Goal: Task Accomplishment & Management: Complete application form

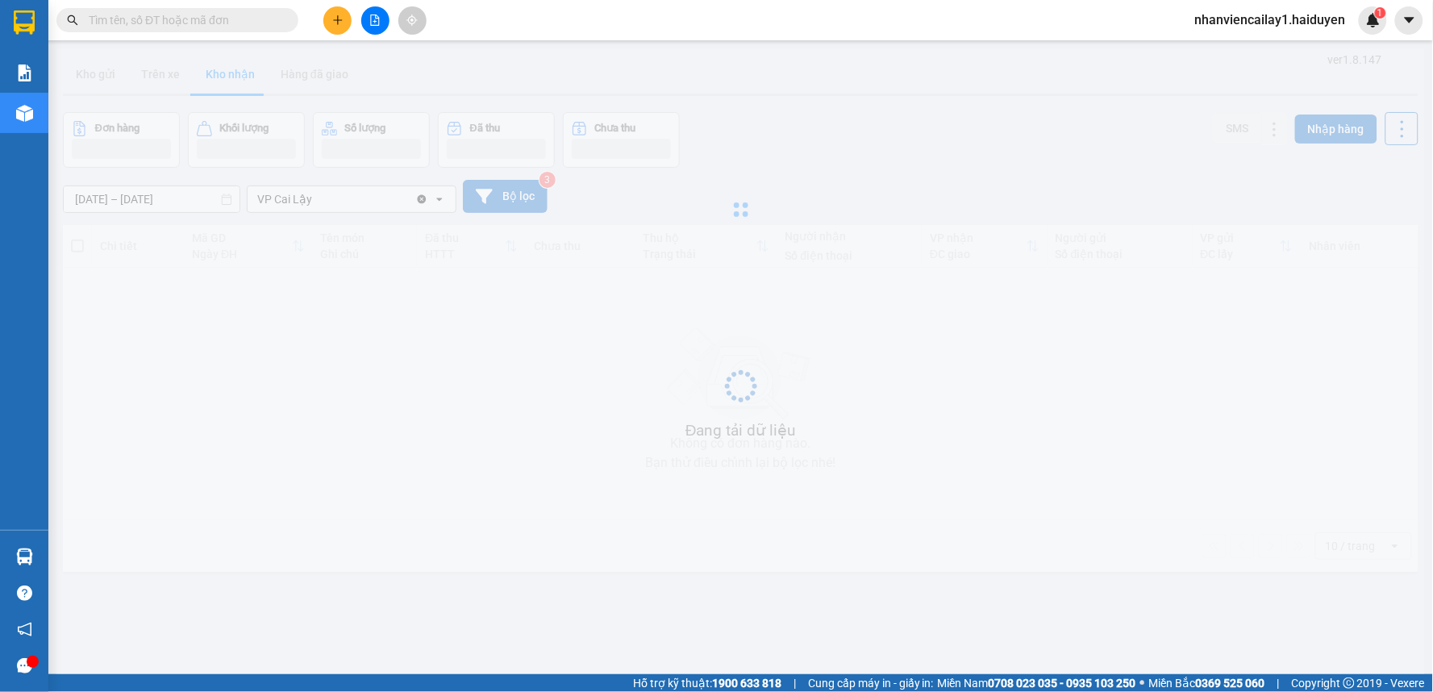
click at [1248, 21] on span "nhanviencailay1.haiduyen" at bounding box center [1271, 20] width 177 height 20
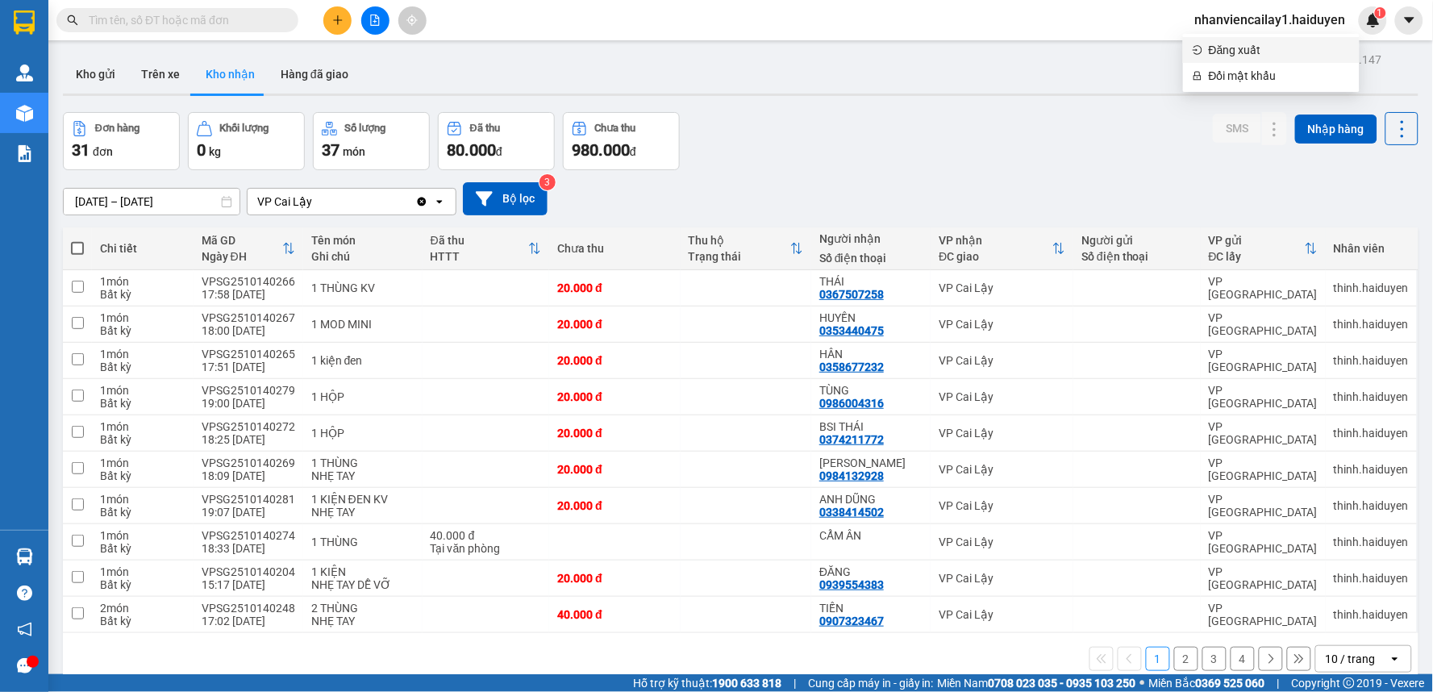
click at [1264, 52] on span "Đăng xuất" at bounding box center [1279, 50] width 141 height 18
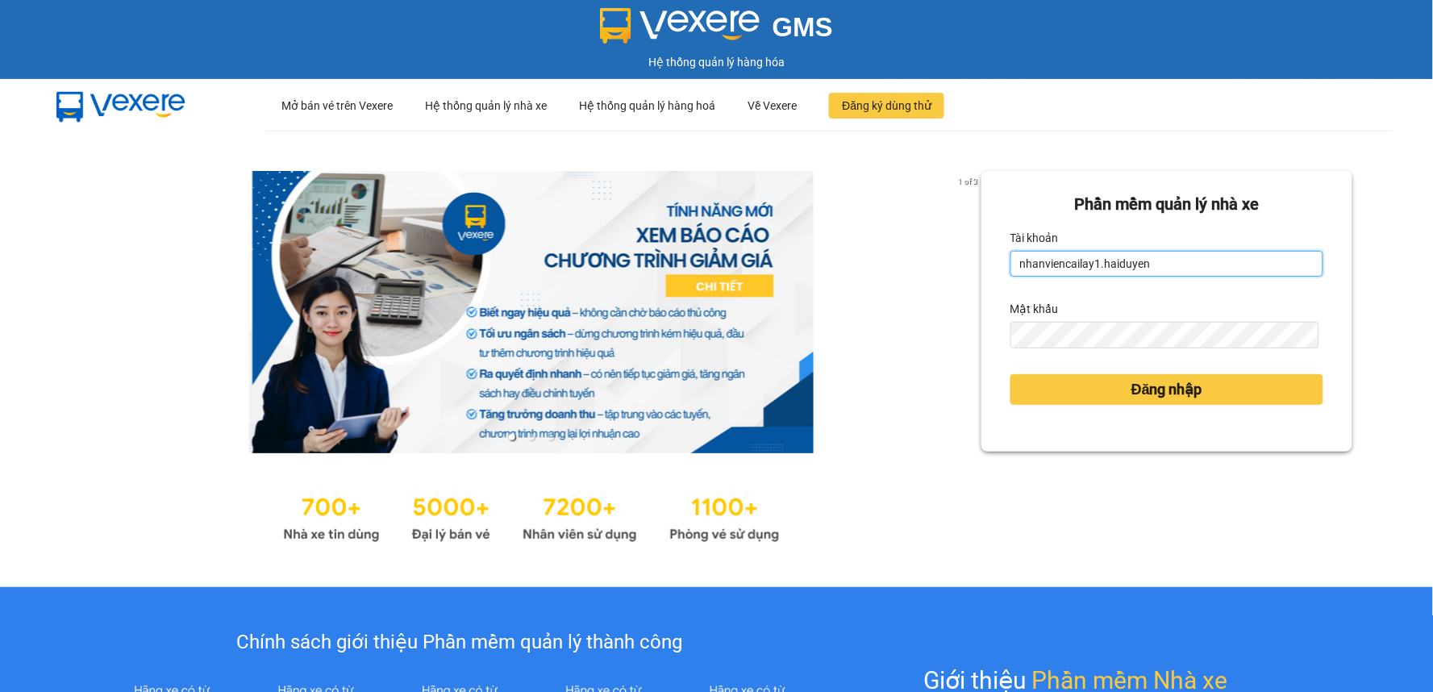
click at [1188, 268] on input "nhanviencailay1.haiduyen" at bounding box center [1167, 264] width 313 height 26
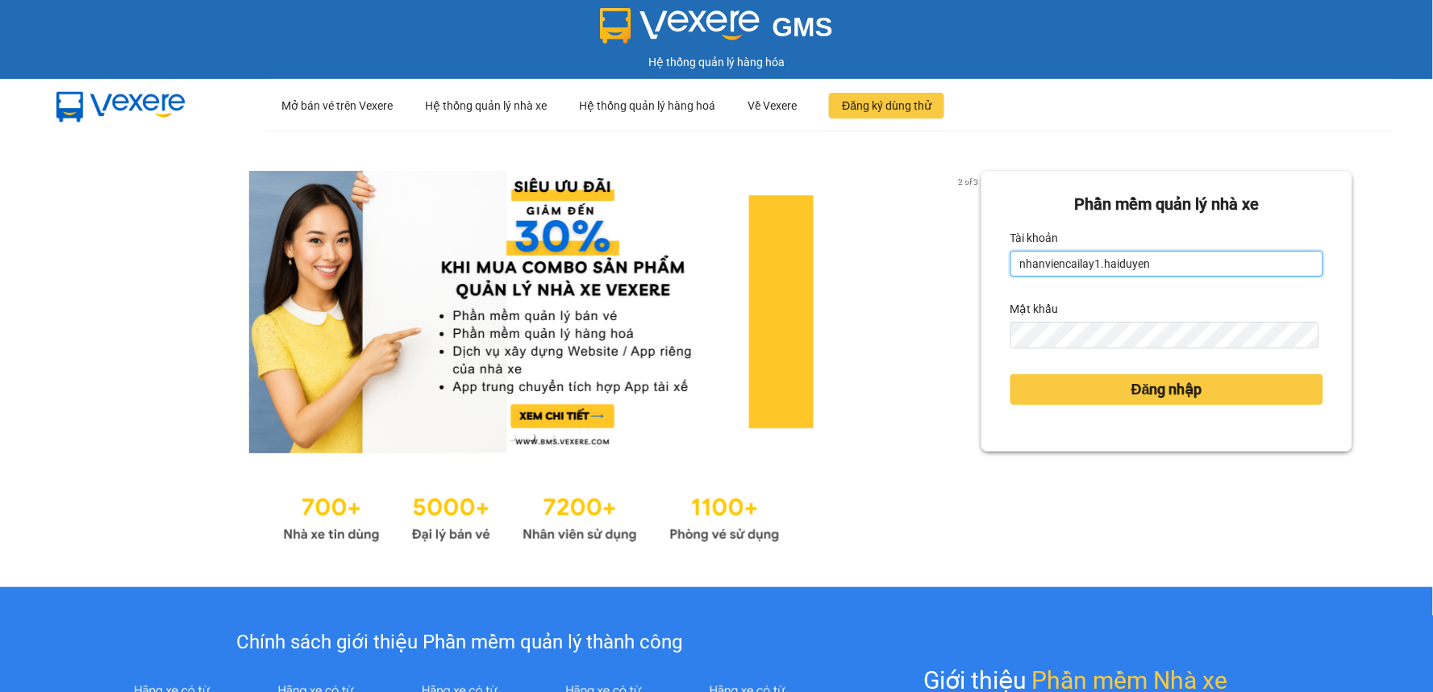
type input "nhanviencailay.haiduyen"
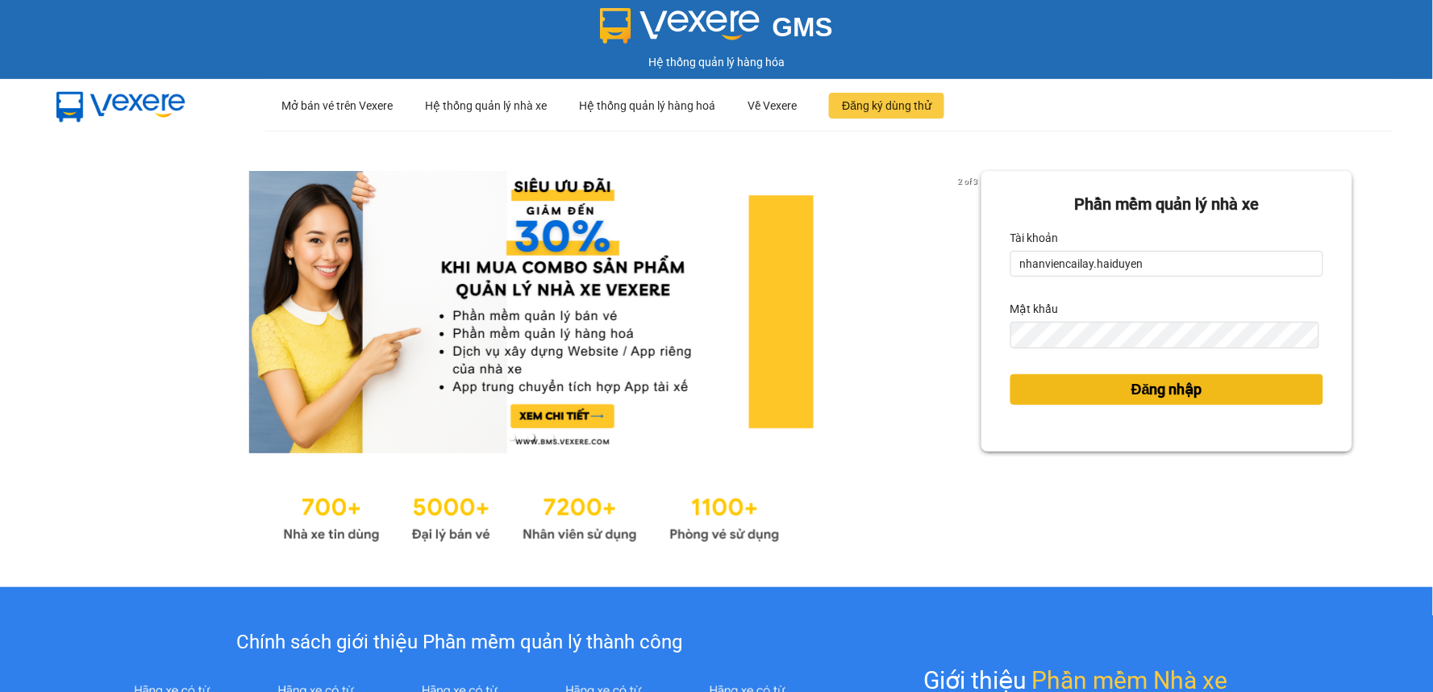
click at [1151, 382] on span "Đăng nhập" at bounding box center [1167, 389] width 71 height 23
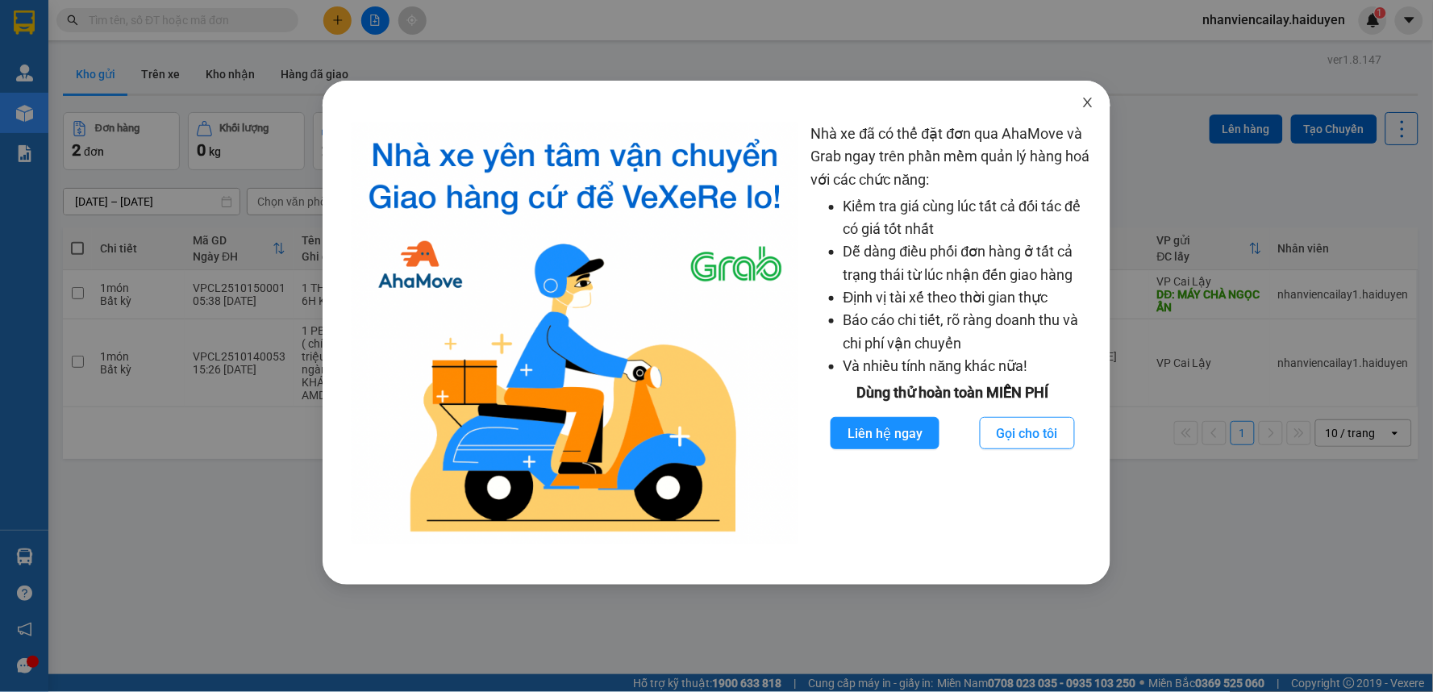
click at [1086, 102] on icon "close" at bounding box center [1088, 102] width 13 height 13
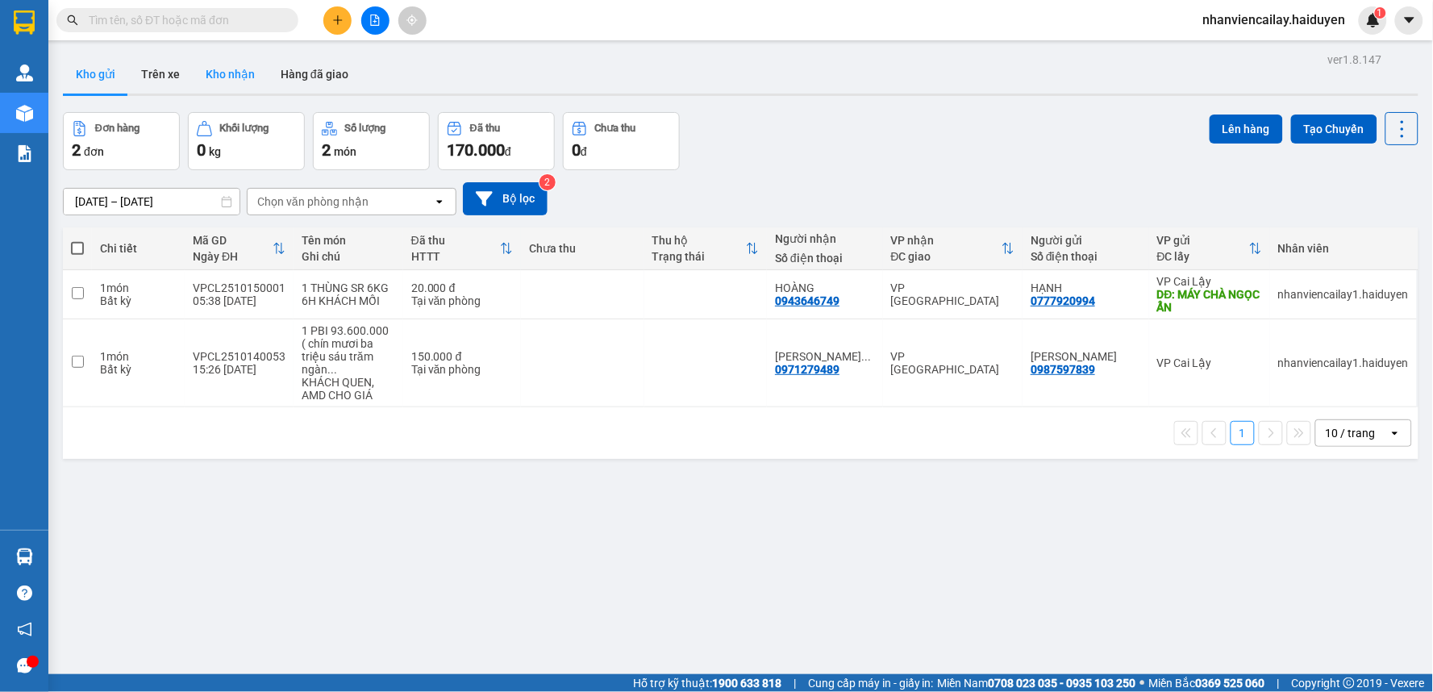
click at [226, 77] on button "Kho nhận" at bounding box center [230, 74] width 75 height 39
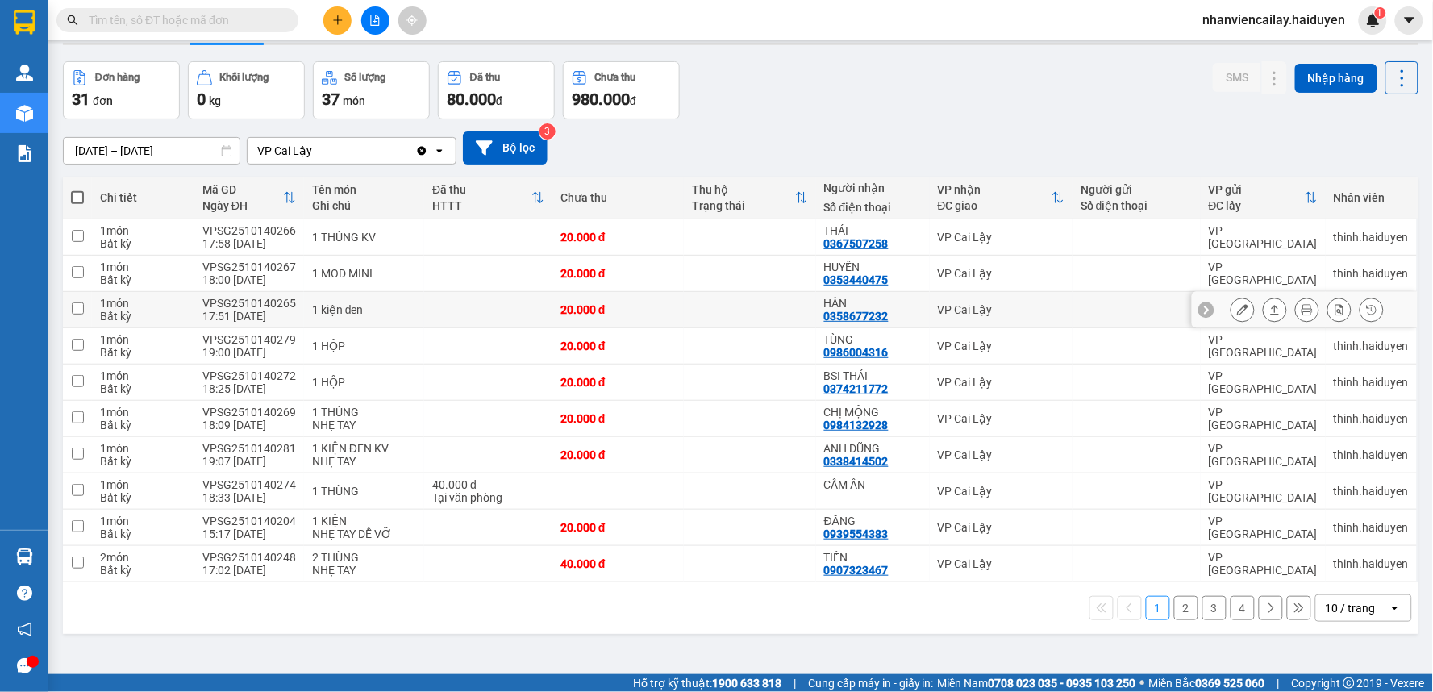
scroll to position [74, 0]
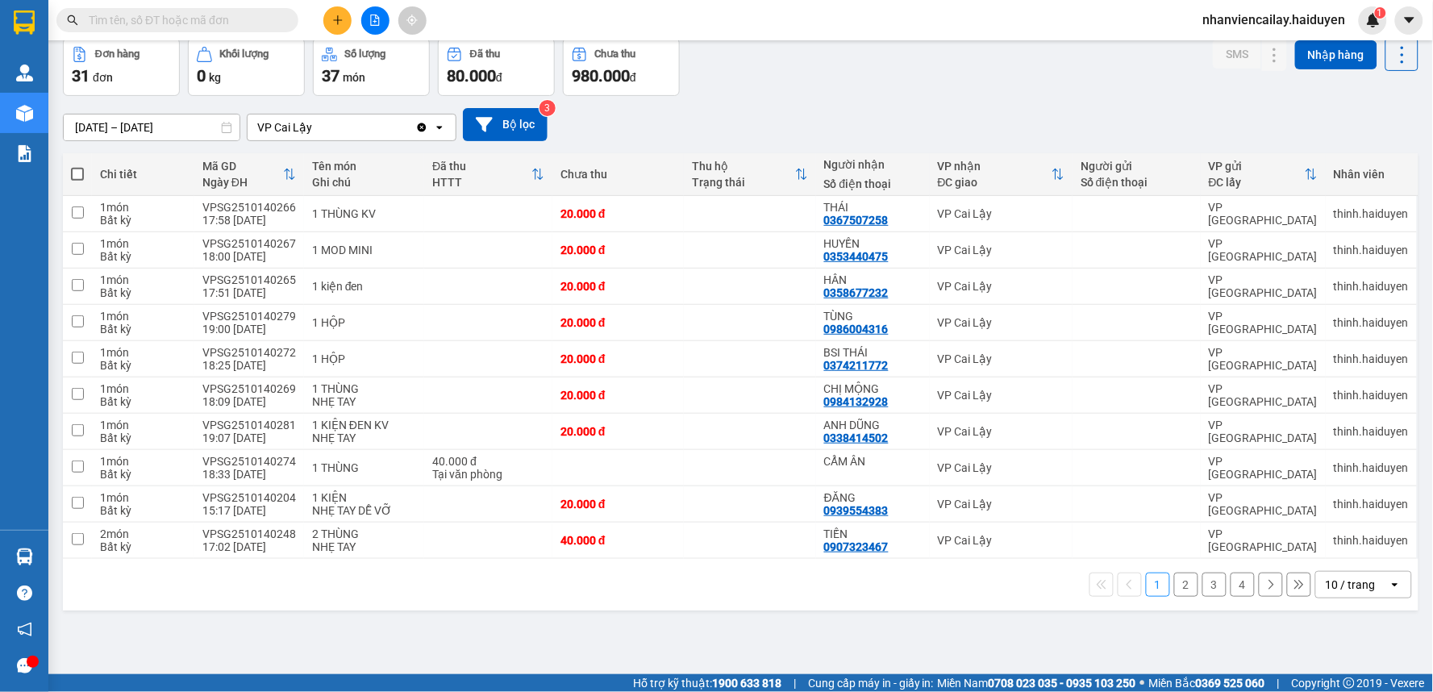
drag, startPoint x: 1343, startPoint y: 565, endPoint x: 1343, endPoint y: 578, distance: 13.7
click at [1343, 566] on div "1 2 3 4 10 / trang open" at bounding box center [741, 585] width 1356 height 52
click at [1344, 584] on div "10 / trang" at bounding box center [1351, 585] width 50 height 16
click at [1350, 541] on div "100 / trang" at bounding box center [1351, 550] width 97 height 29
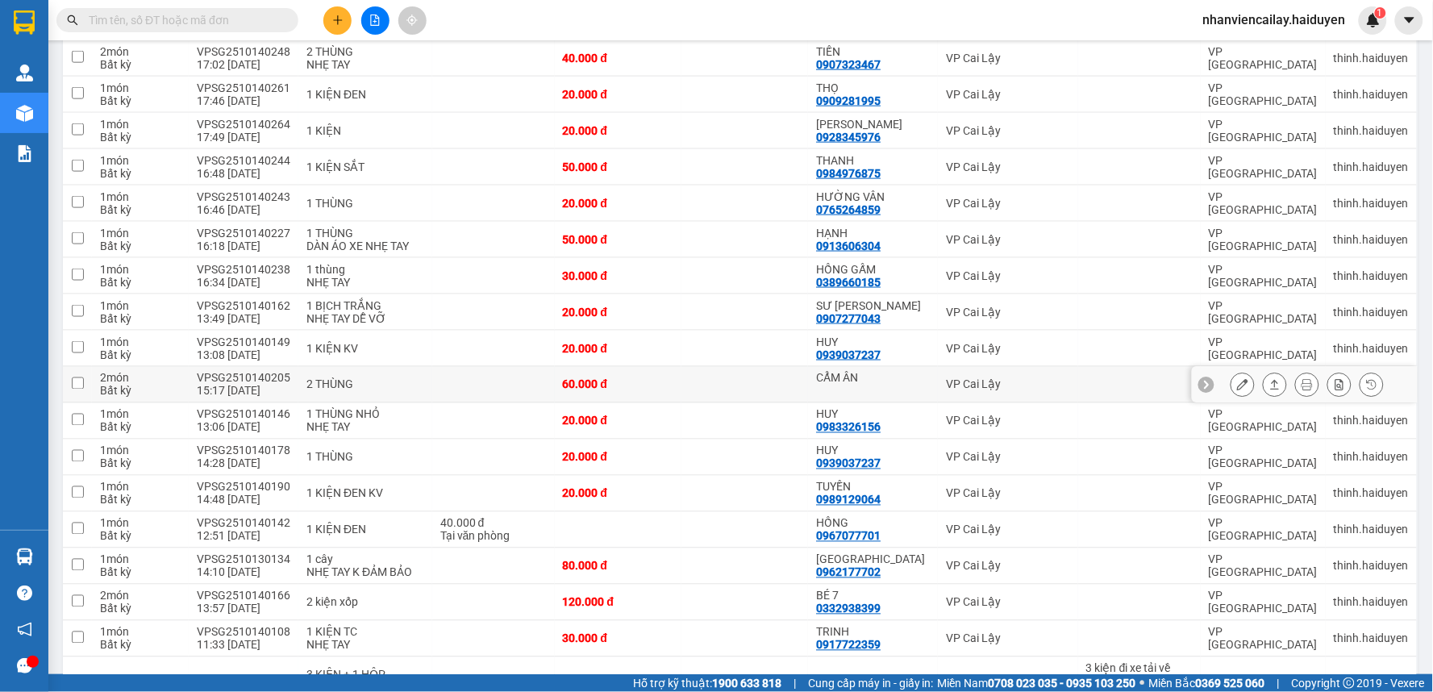
scroll to position [457, 0]
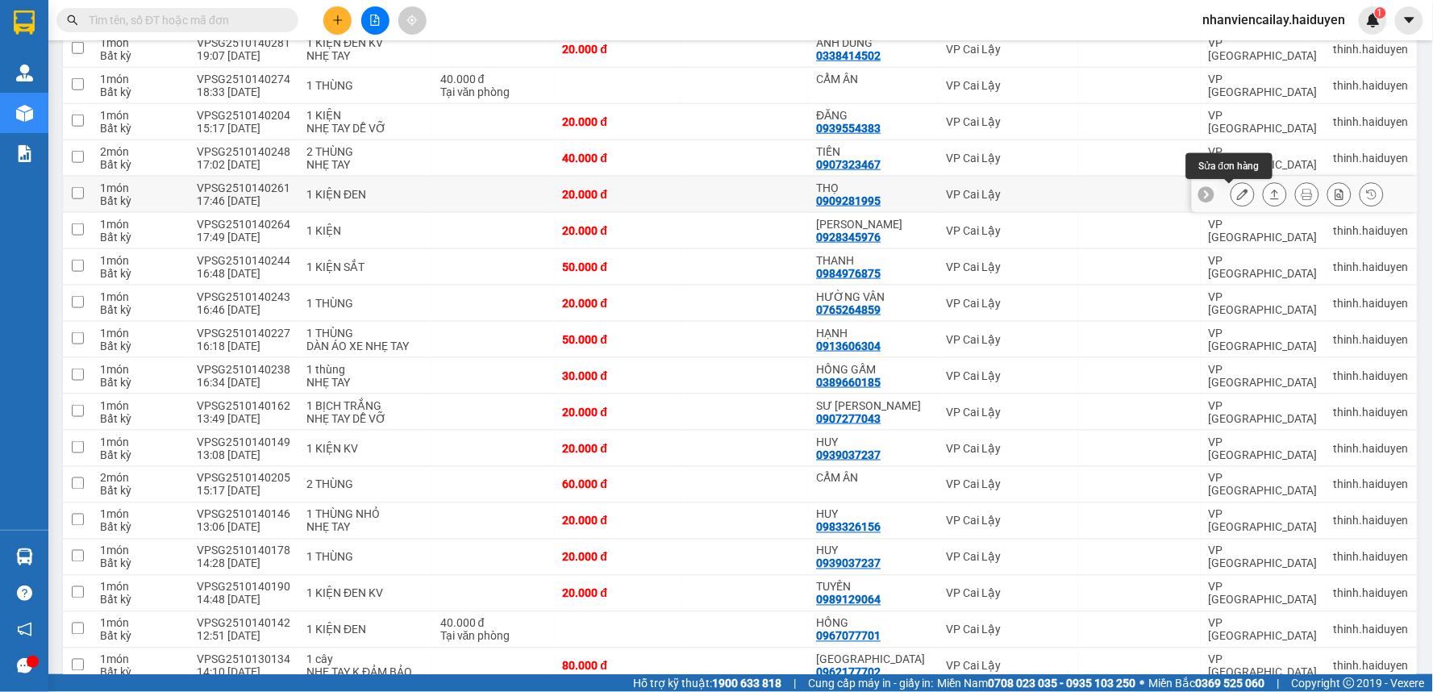
click at [1237, 194] on icon at bounding box center [1242, 194] width 11 height 11
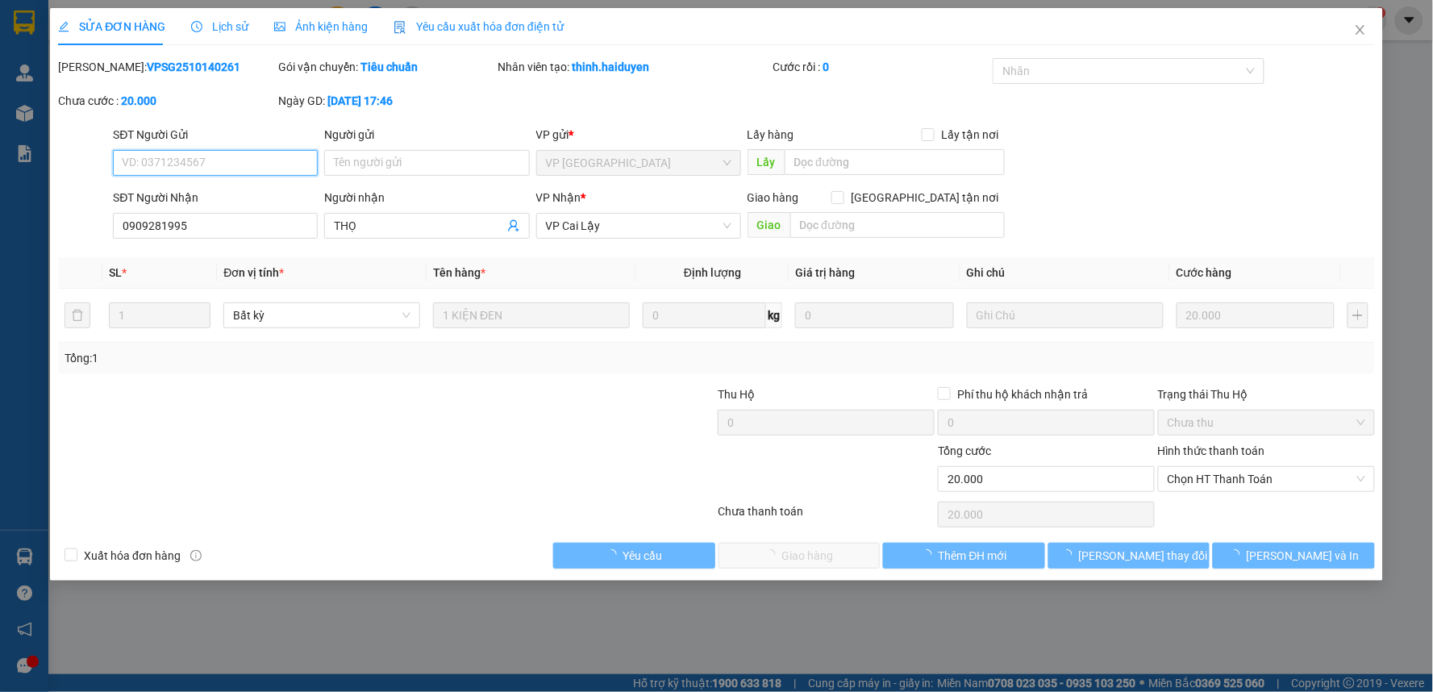
type input "0909281995"
type input "THỌ"
type input "0"
type input "20.000"
click at [1172, 480] on span "Chọn HT Thanh Toán" at bounding box center [1267, 479] width 198 height 24
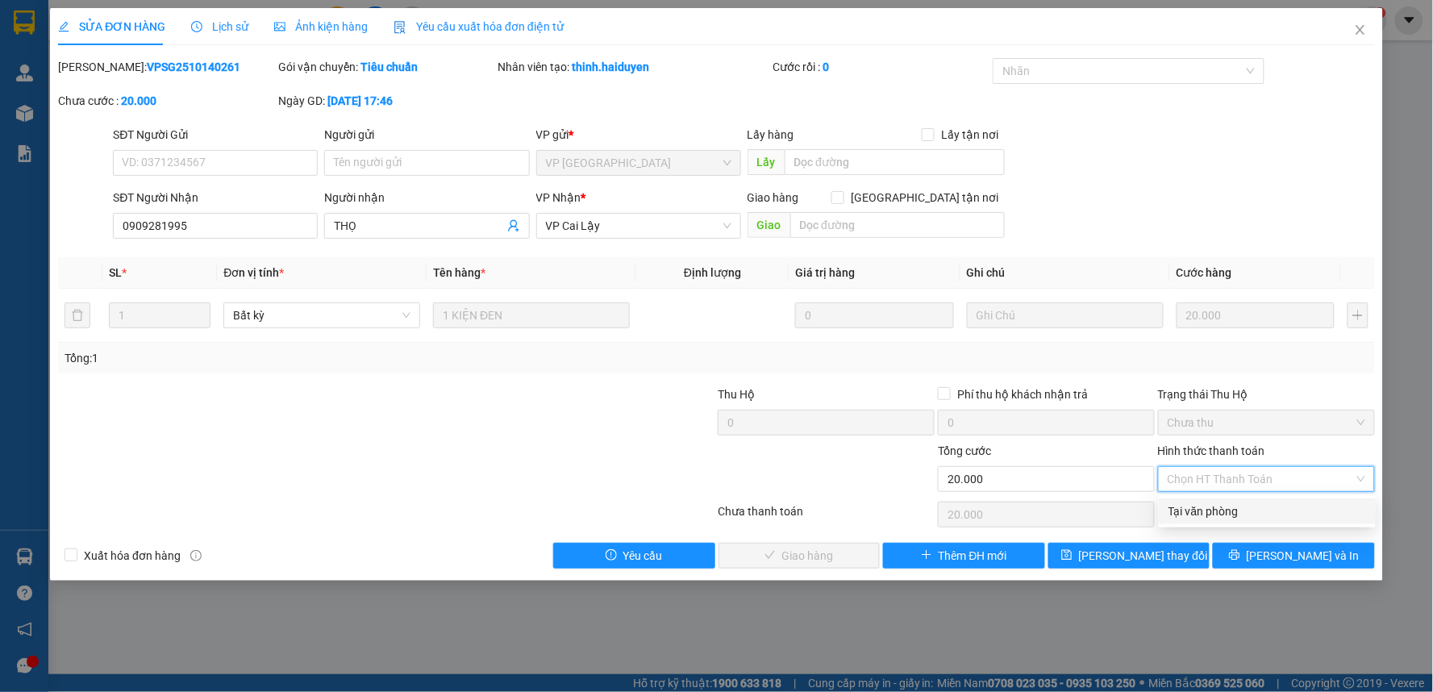
click at [1175, 504] on div "Tại văn phòng" at bounding box center [1268, 512] width 198 height 18
type input "0"
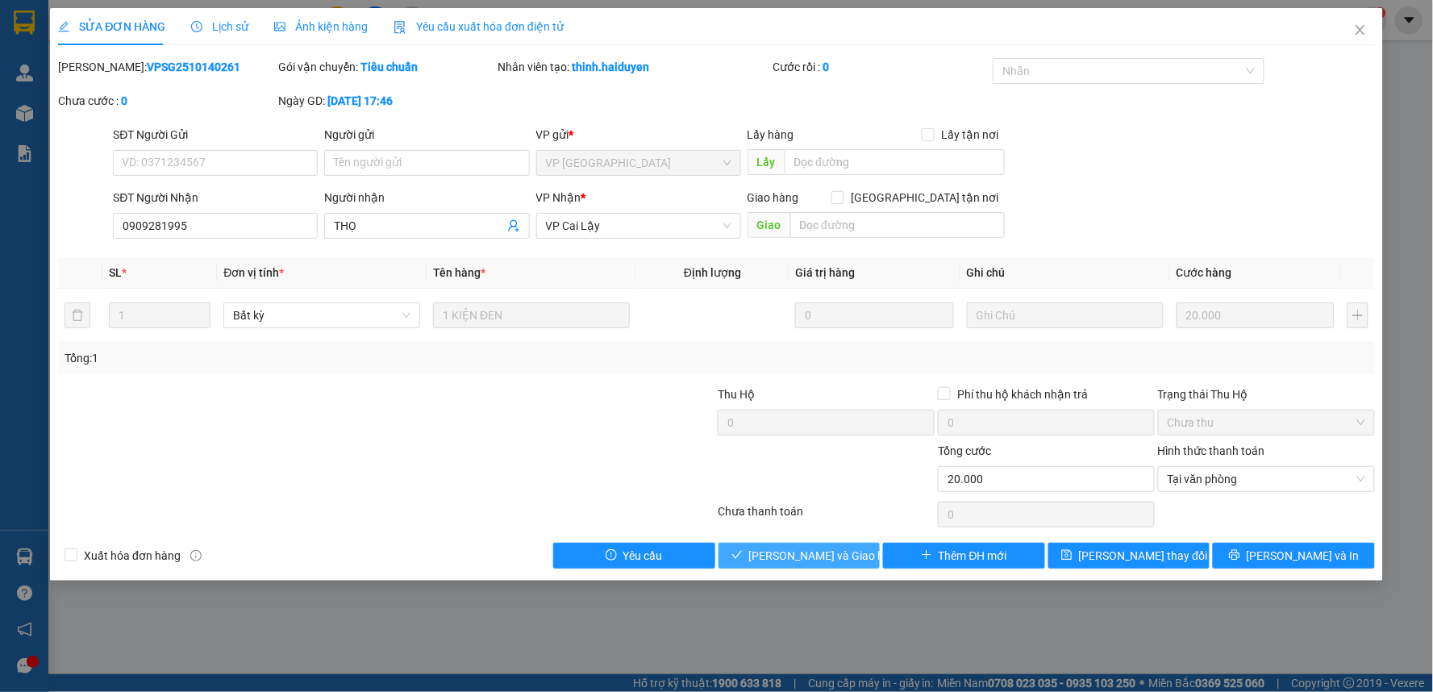
click at [832, 545] on button "Lưu và Giao hàng" at bounding box center [800, 556] width 162 height 26
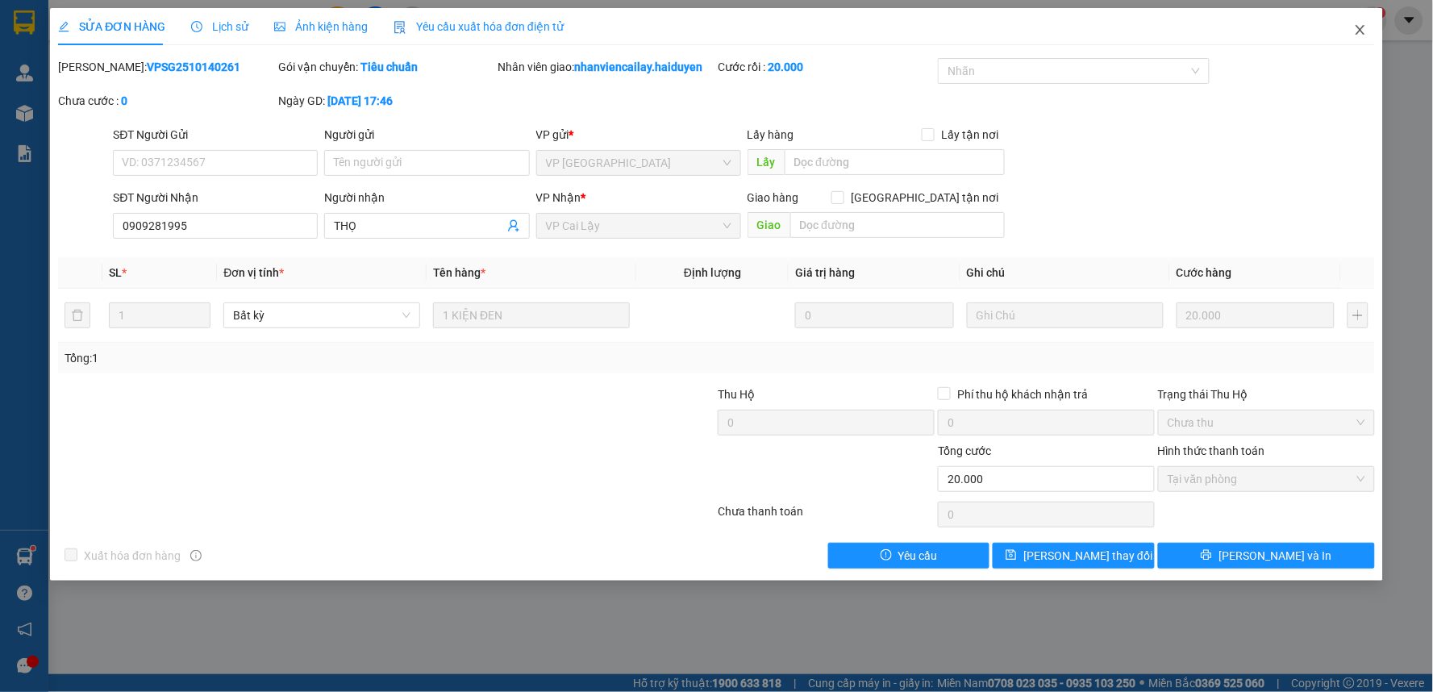
click at [1360, 31] on icon "close" at bounding box center [1360, 30] width 9 height 10
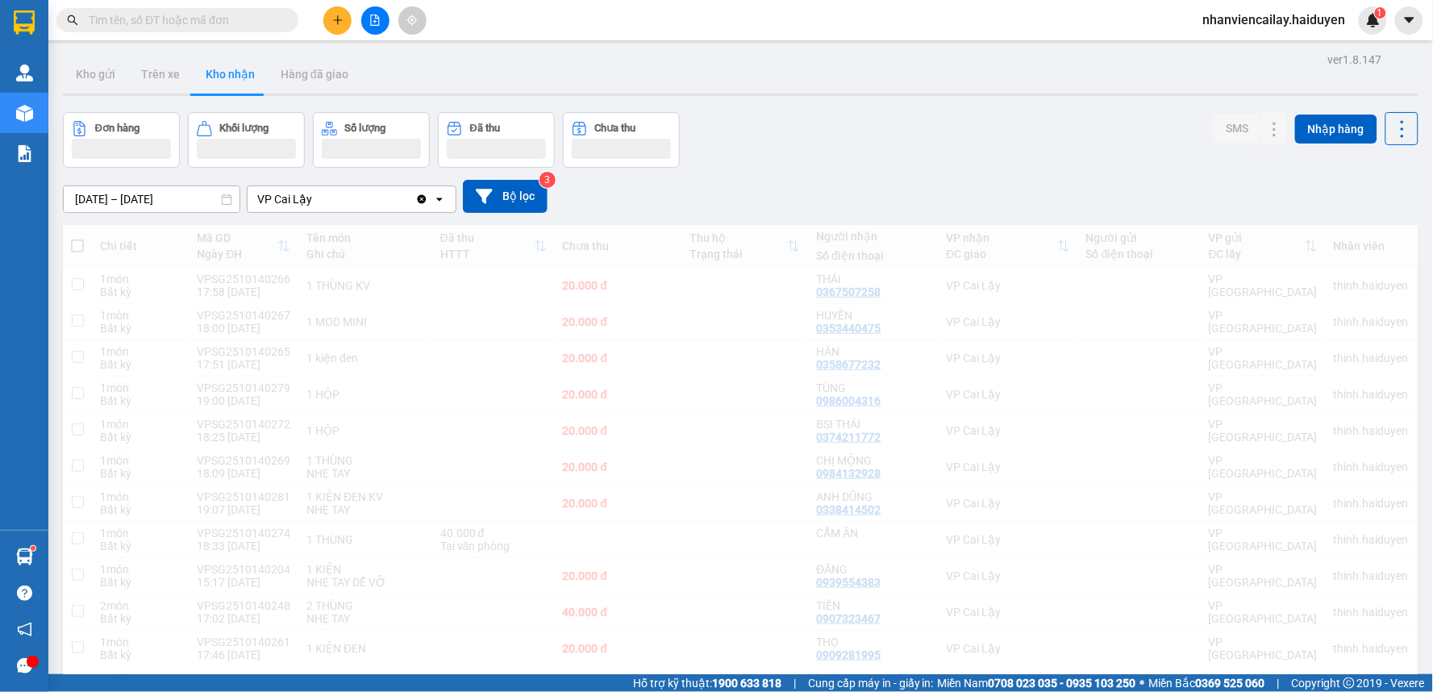
click at [340, 18] on icon "plus" at bounding box center [337, 20] width 11 height 11
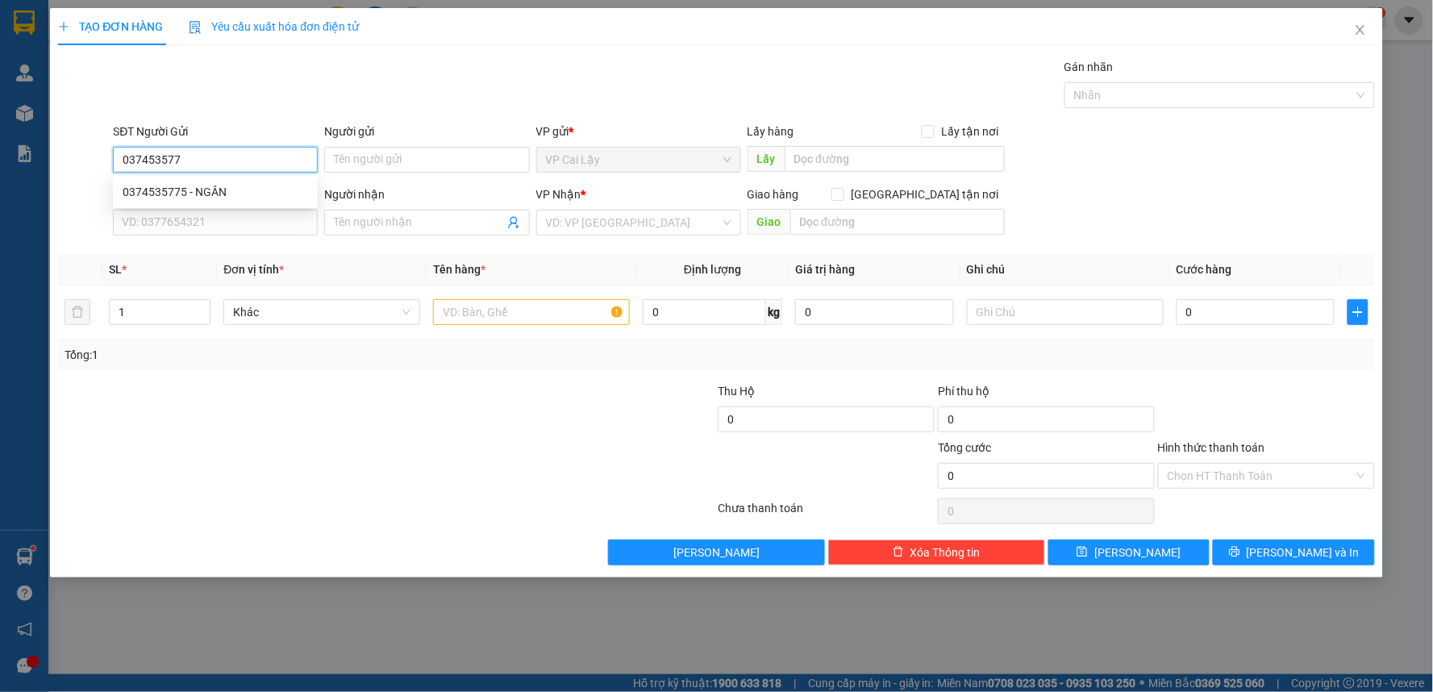
type input "0374535775"
click at [182, 187] on div "0374535775 - NGÂN" at bounding box center [216, 192] width 186 height 18
type input "NGÂN"
type input "0908766918"
type input "út"
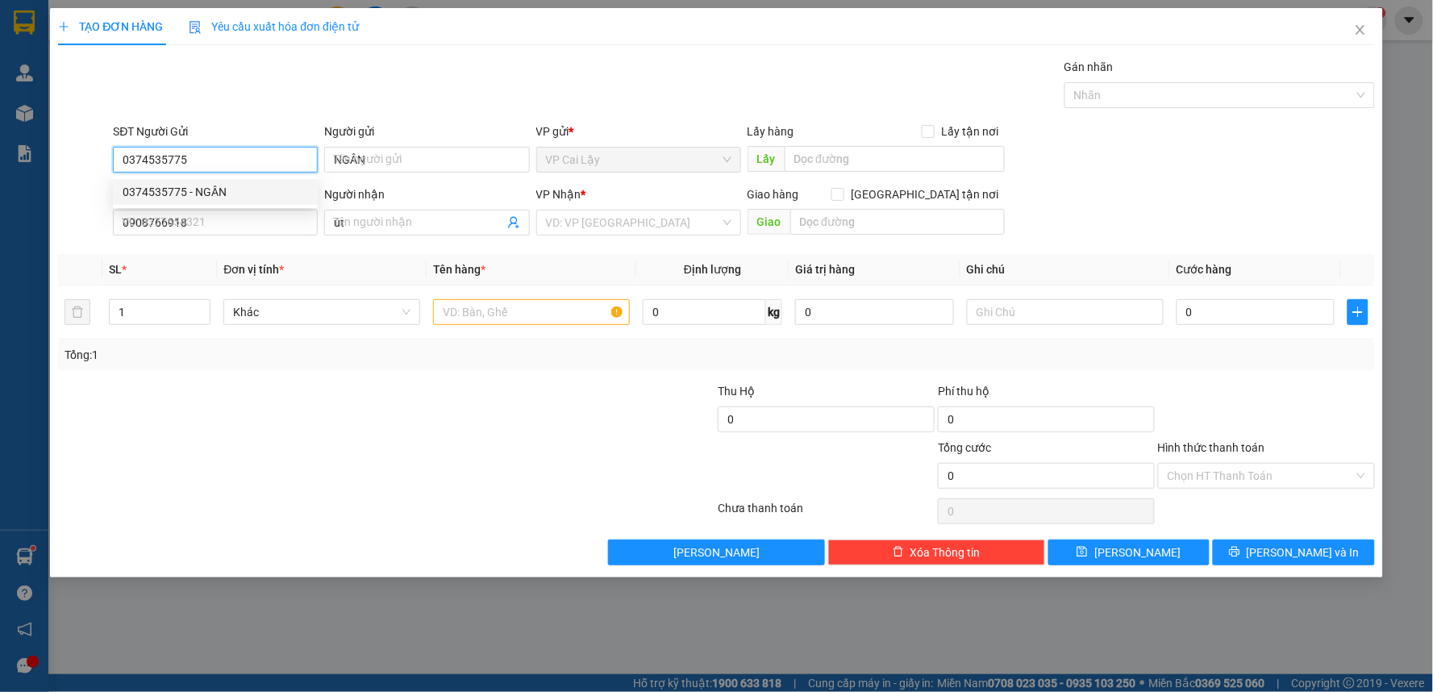
type input "20.000"
type input "0374535775"
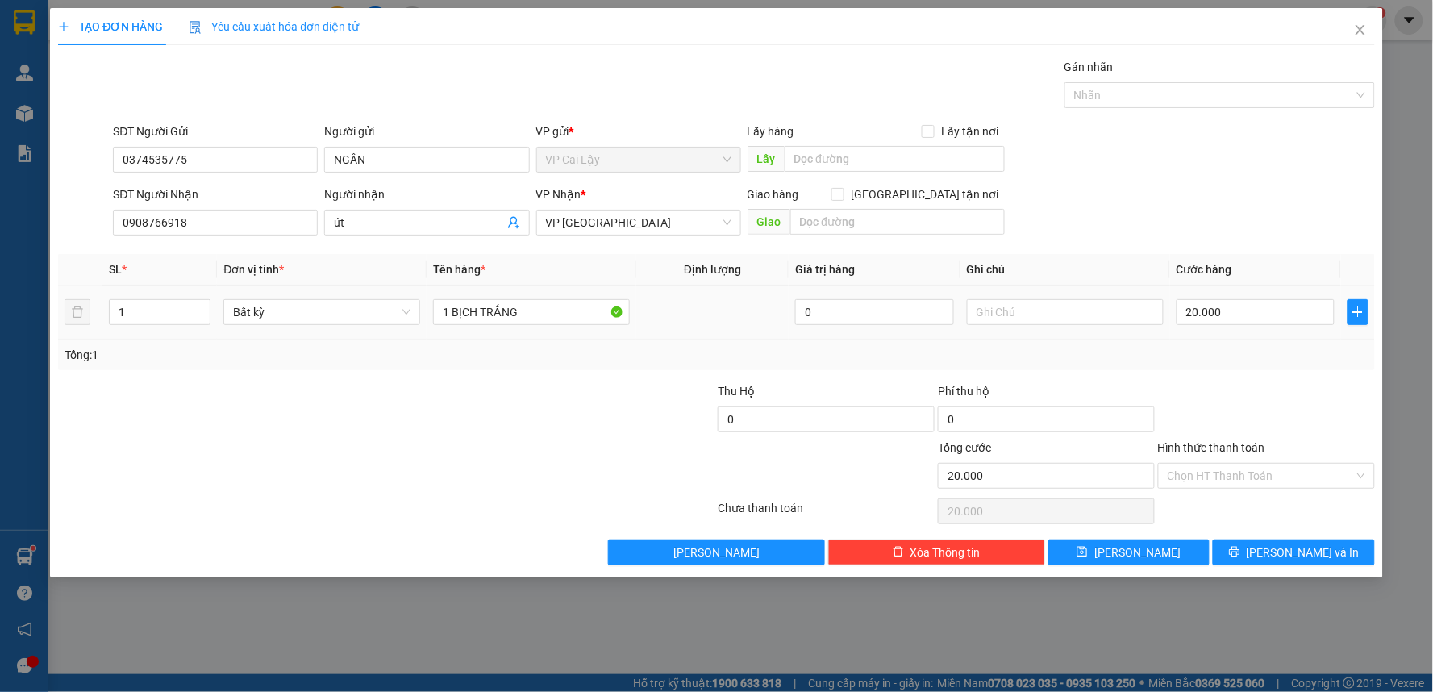
drag, startPoint x: 382, startPoint y: 375, endPoint x: 507, endPoint y: 295, distance: 148.4
click at [447, 325] on div "Transit Pickup Surcharge Ids Transit Deliver Surcharge Ids Transit Deliver Surc…" at bounding box center [716, 311] width 1317 height 507
drag, startPoint x: 520, startPoint y: 307, endPoint x: 477, endPoint y: 315, distance: 43.4
click at [477, 315] on input "1 BỊCH TRẮNG" at bounding box center [531, 312] width 197 height 26
type input "1 BỊCH ĐEN"
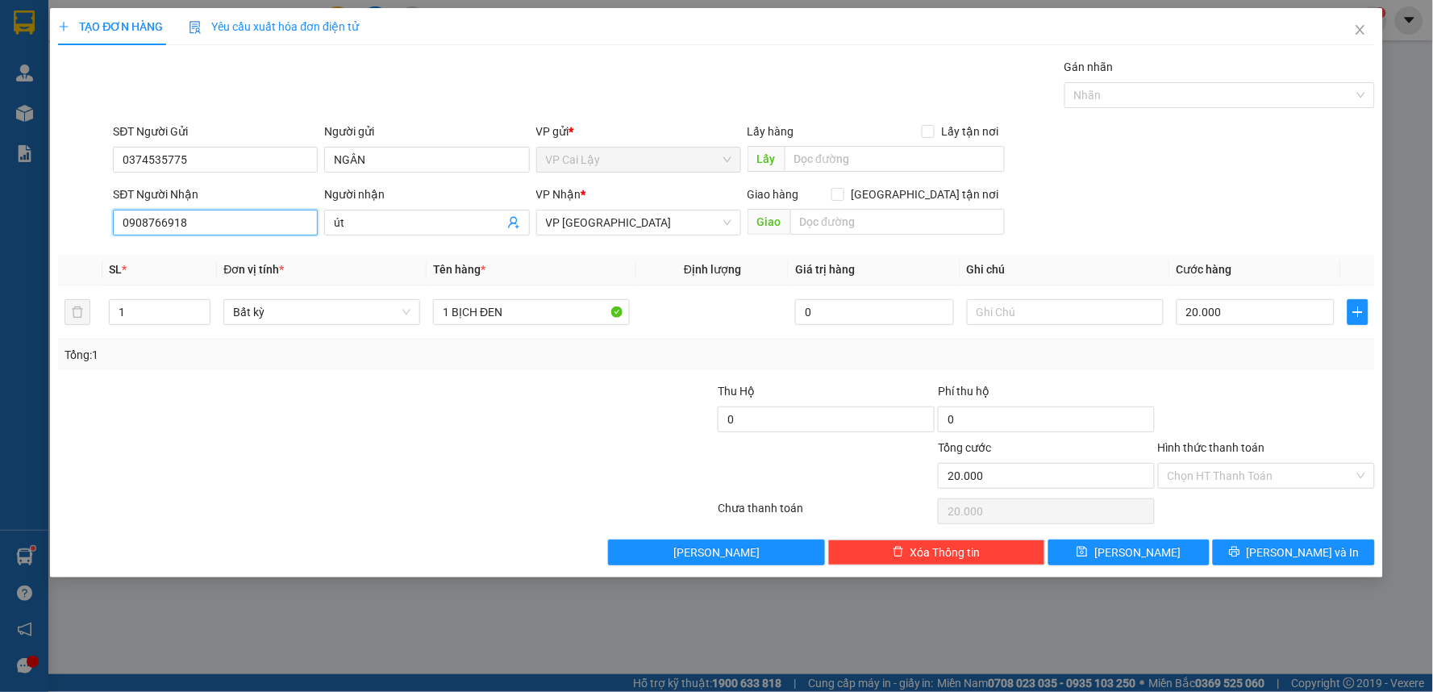
click at [197, 232] on input "0908766918" at bounding box center [215, 223] width 205 height 26
drag, startPoint x: 0, startPoint y: 223, endPoint x: 0, endPoint y: 215, distance: 8.9
click at [0, 215] on div "TẠO ĐƠN HÀNG Yêu cầu xuất hóa đơn điện tử Transit Pickup Surcharge Ids Transit …" at bounding box center [716, 346] width 1433 height 692
drag, startPoint x: 194, startPoint y: 219, endPoint x: 0, endPoint y: 220, distance: 194.4
click at [0, 220] on div "TẠO ĐƠN HÀNG Yêu cầu xuất hóa đơn điện tử Transit Pickup Surcharge Ids Transit …" at bounding box center [716, 346] width 1433 height 692
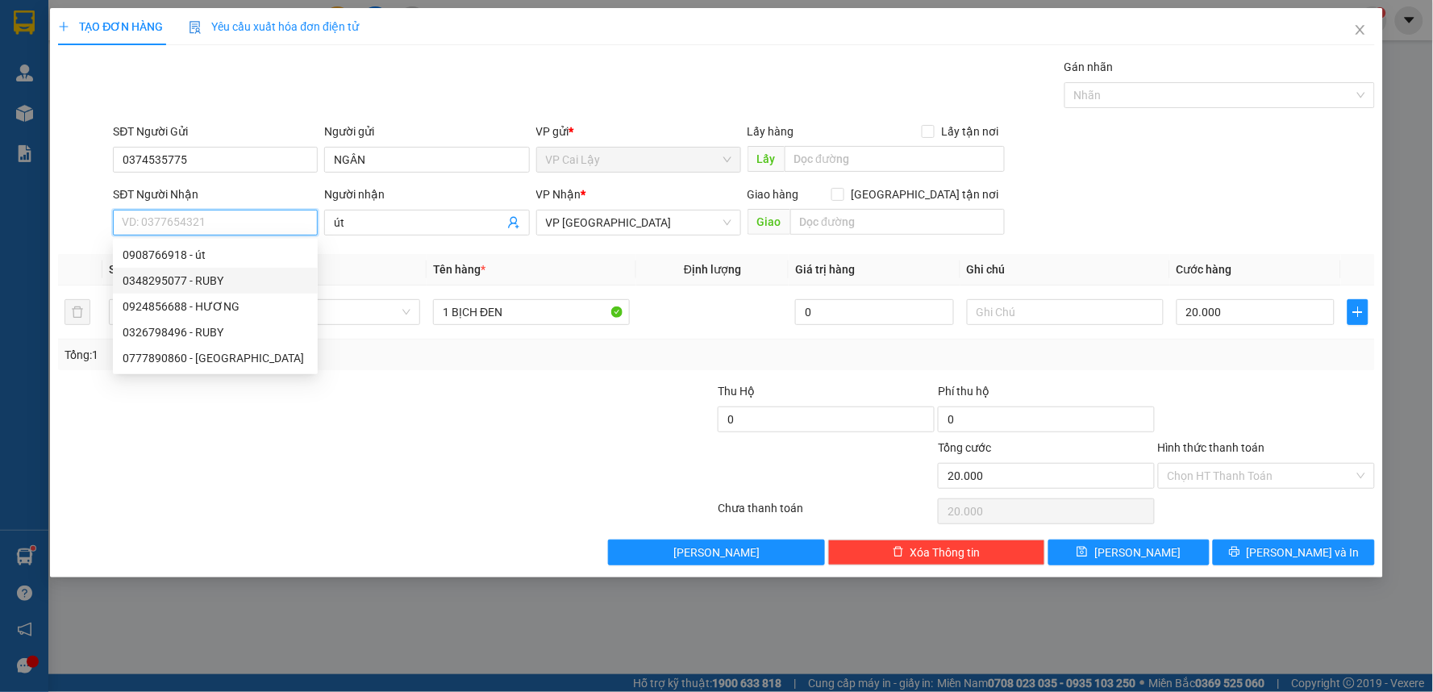
click at [162, 273] on div "0348295077 - RUBY" at bounding box center [216, 281] width 186 height 18
type input "0348295077"
type input "RUBY"
type input "PHẠM NGỌC THẠCH CÔNG SỐ 4"
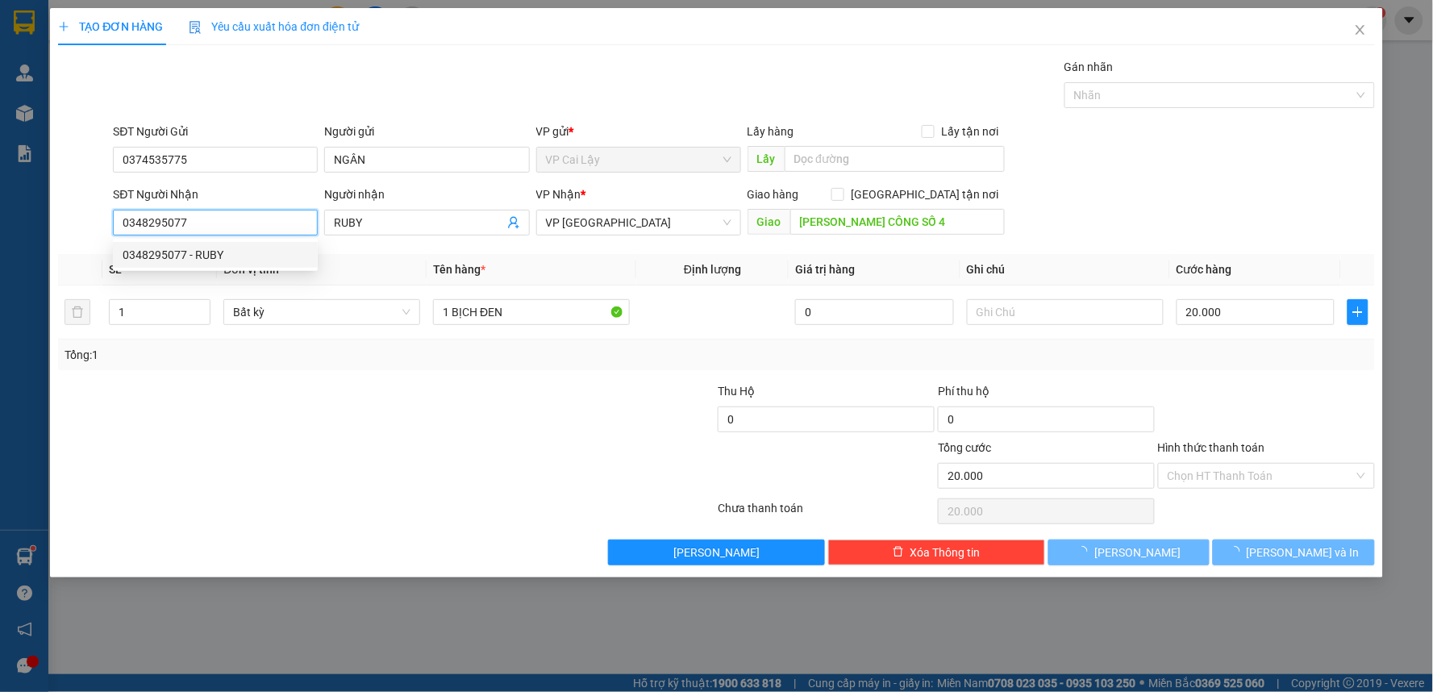
type input "30.000"
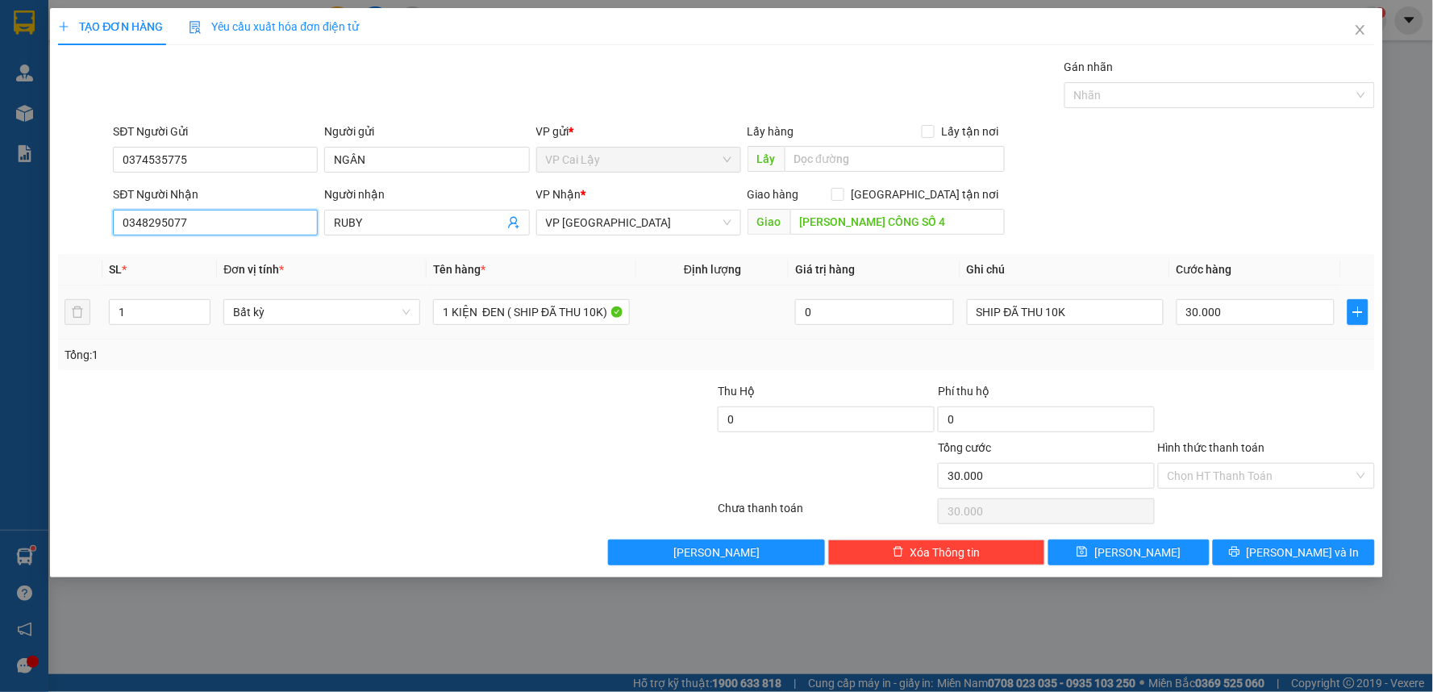
type input "0348295077"
drag, startPoint x: 550, startPoint y: 432, endPoint x: 559, endPoint y: 336, distance: 97.2
click at [558, 420] on div at bounding box center [607, 410] width 220 height 56
click at [624, 411] on div at bounding box center [607, 410] width 220 height 56
click at [1215, 474] on input "Hình thức thanh toán" at bounding box center [1261, 476] width 186 height 24
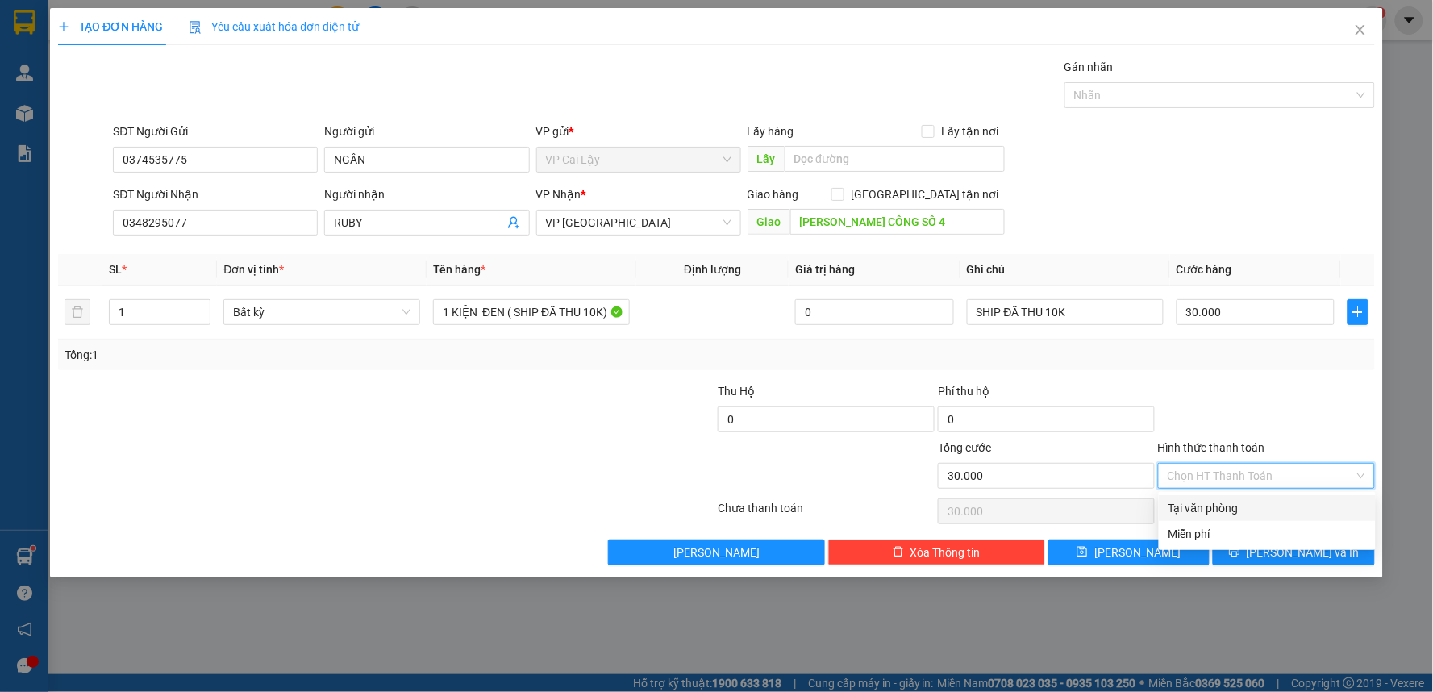
drag, startPoint x: 1208, startPoint y: 502, endPoint x: 1227, endPoint y: 442, distance: 62.5
click at [1208, 501] on div "Tại văn phòng" at bounding box center [1268, 508] width 198 height 18
type input "0"
drag, startPoint x: 1228, startPoint y: 436, endPoint x: 1304, endPoint y: 498, distance: 98.1
click at [1237, 434] on div at bounding box center [1267, 410] width 220 height 56
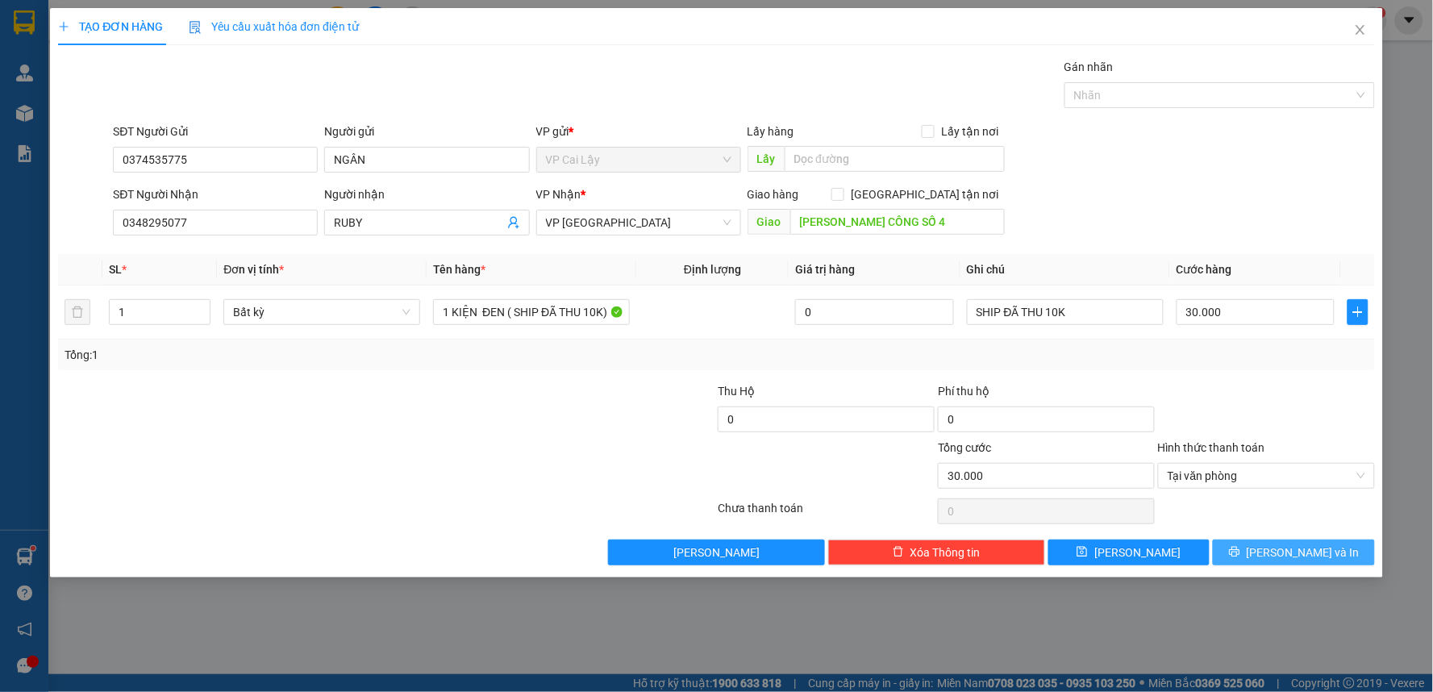
drag, startPoint x: 1285, startPoint y: 563, endPoint x: 1292, endPoint y: 549, distance: 15.5
click at [1287, 558] on button "Lưu và In" at bounding box center [1294, 553] width 162 height 26
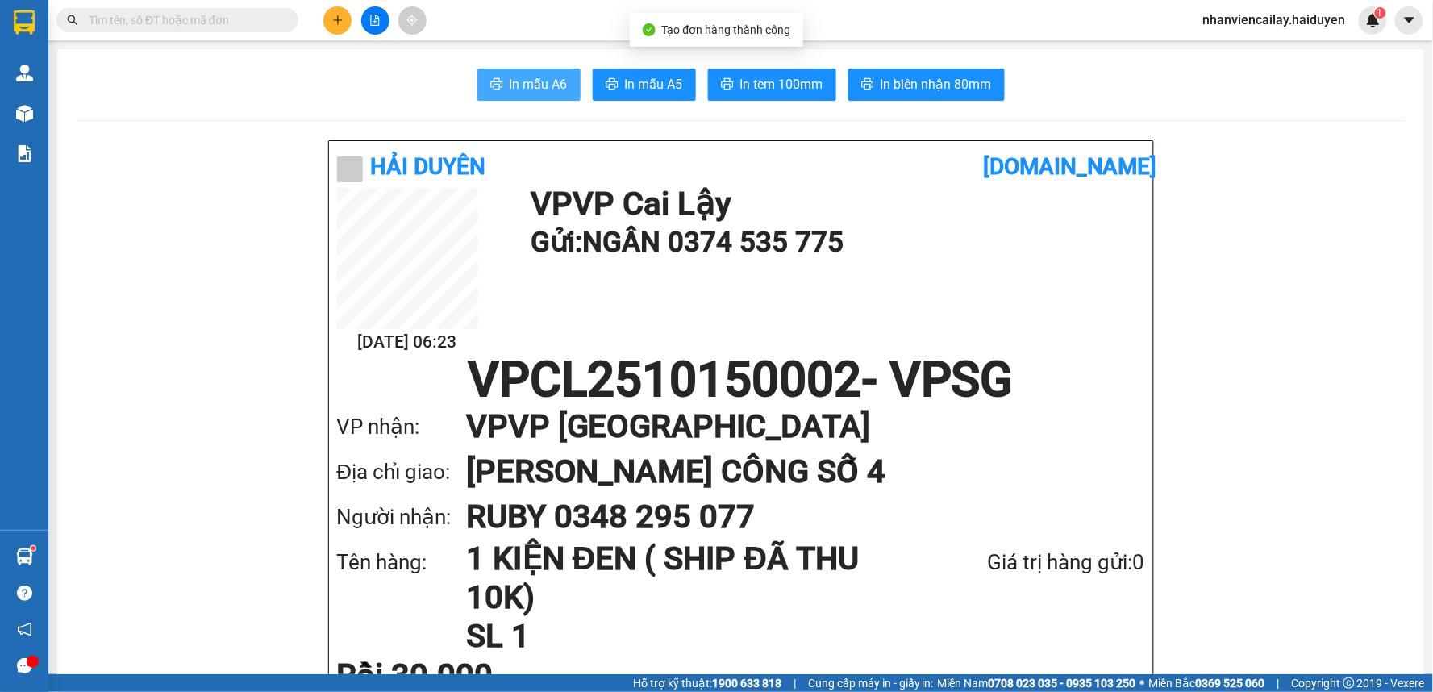
click at [513, 83] on span "In mẫu A6" at bounding box center [539, 84] width 58 height 20
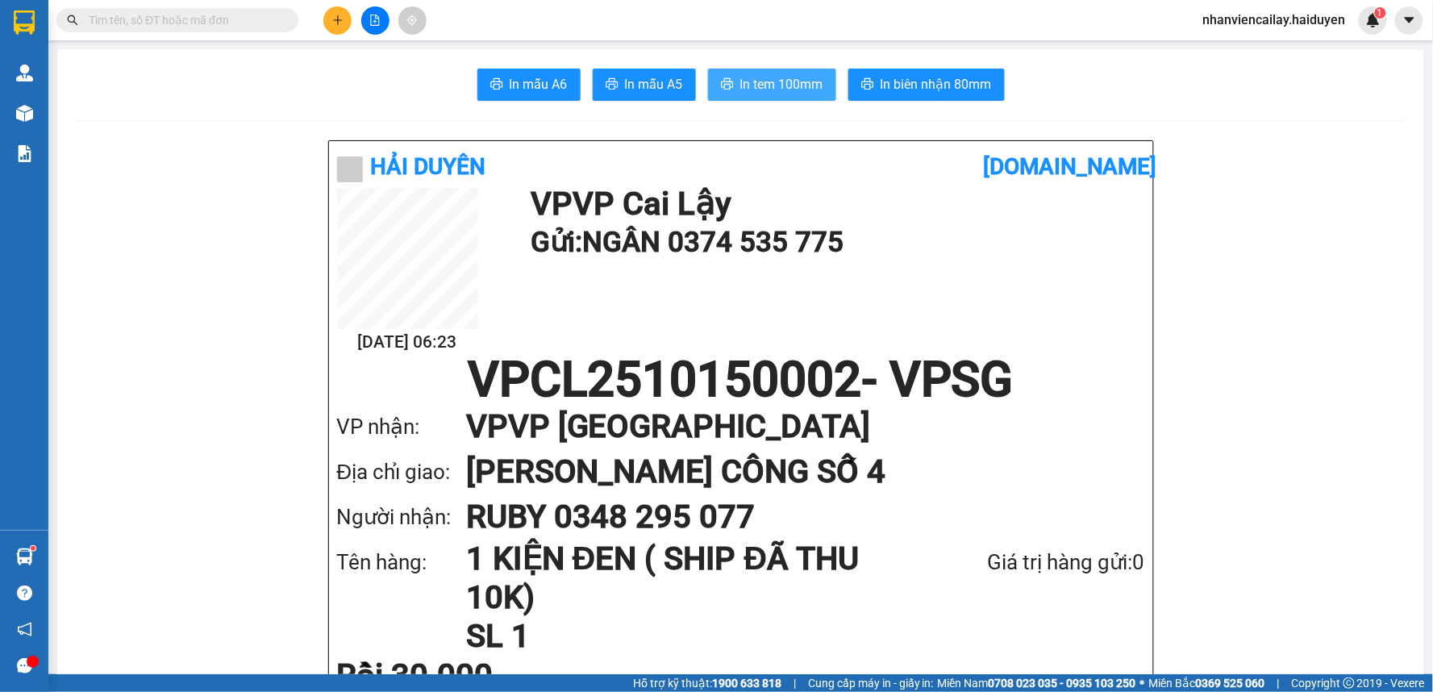
click at [741, 82] on span "In tem 100mm" at bounding box center [782, 84] width 83 height 20
click at [743, 87] on span "In tem 100mm" at bounding box center [782, 84] width 83 height 20
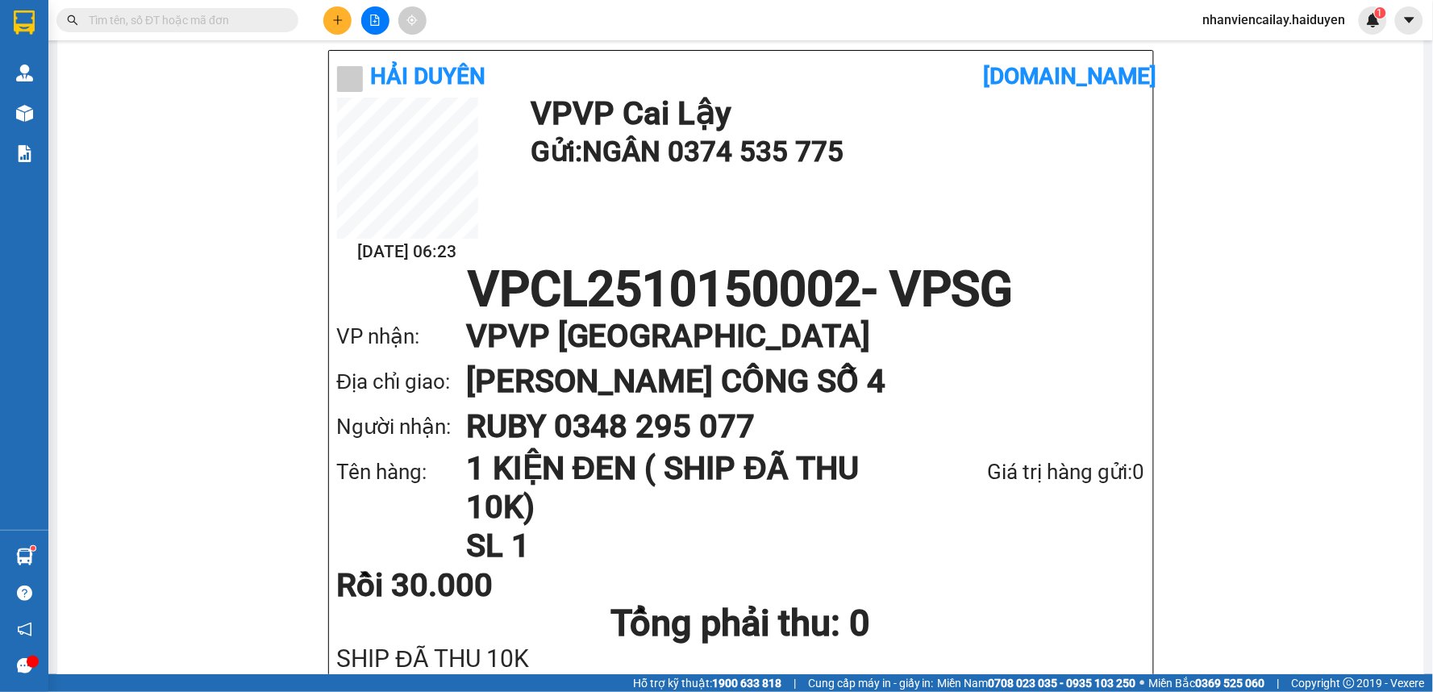
scroll to position [90, 0]
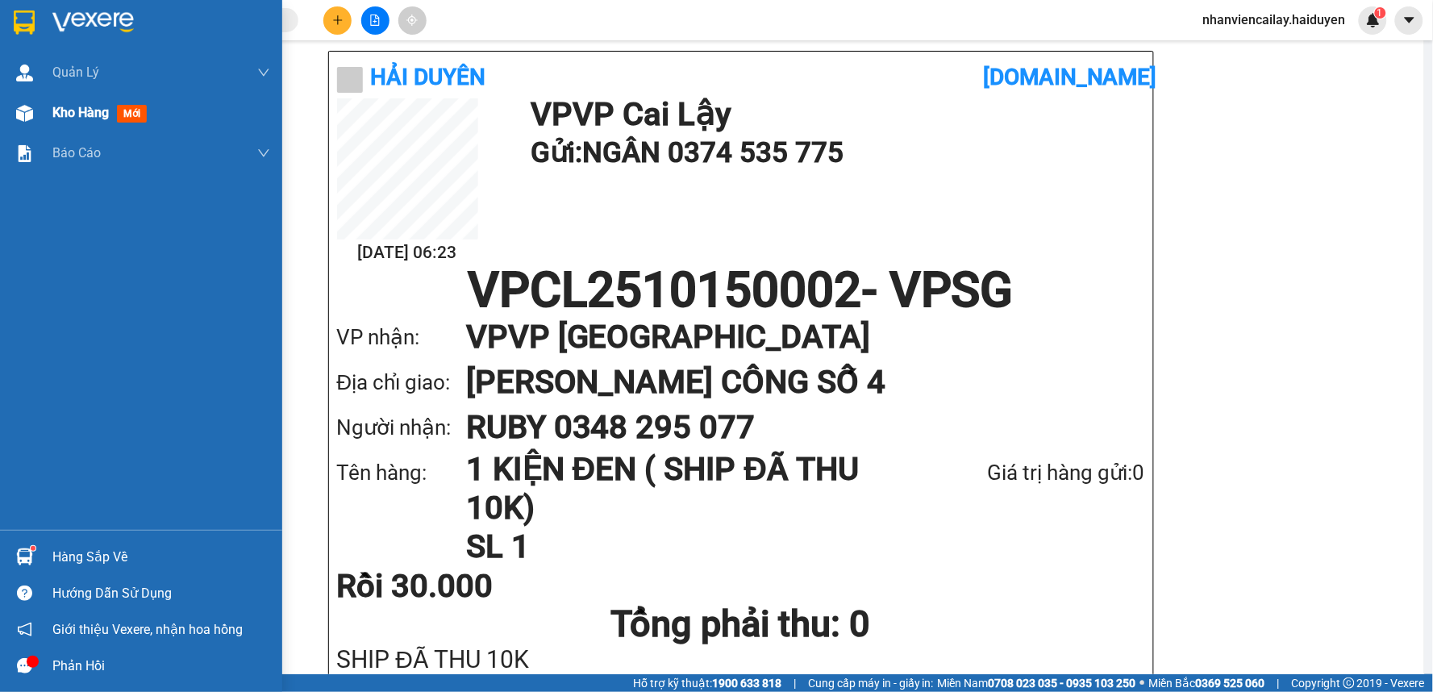
click at [19, 111] on img at bounding box center [24, 113] width 17 height 17
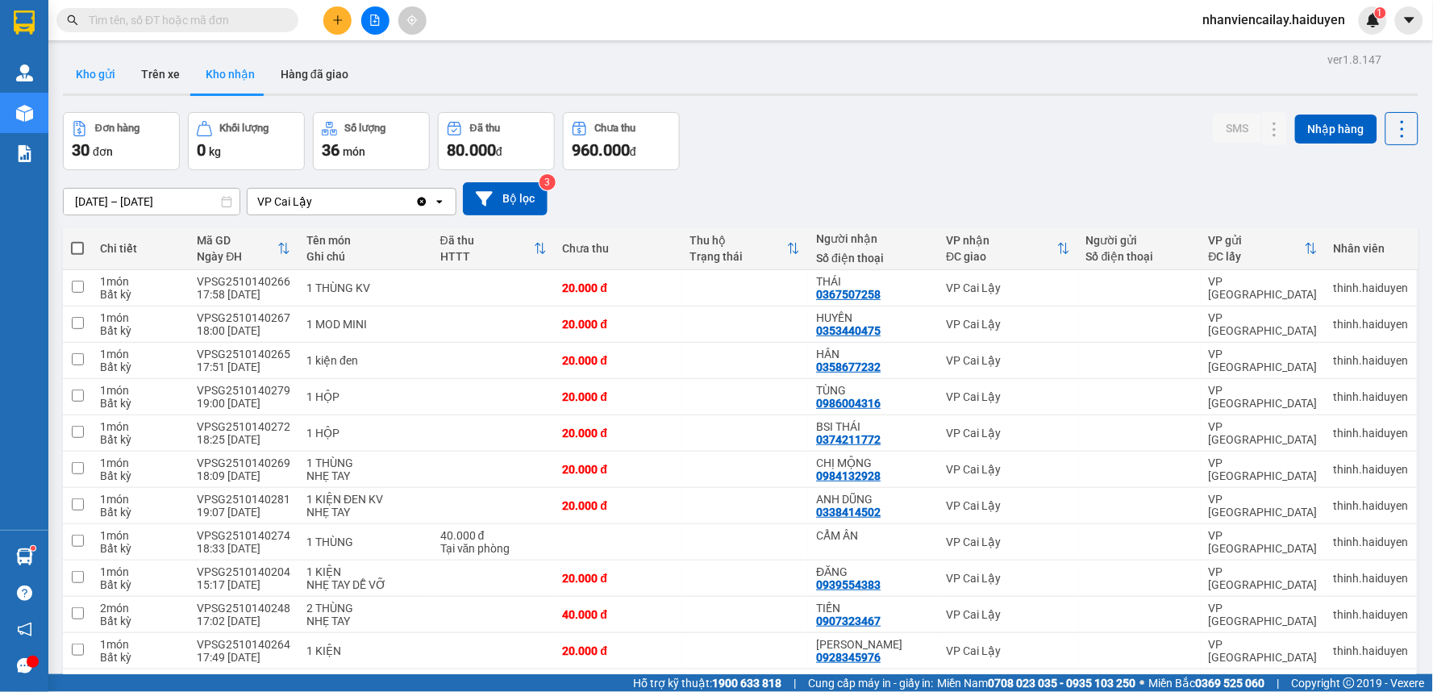
click at [98, 84] on button "Kho gửi" at bounding box center [95, 74] width 65 height 39
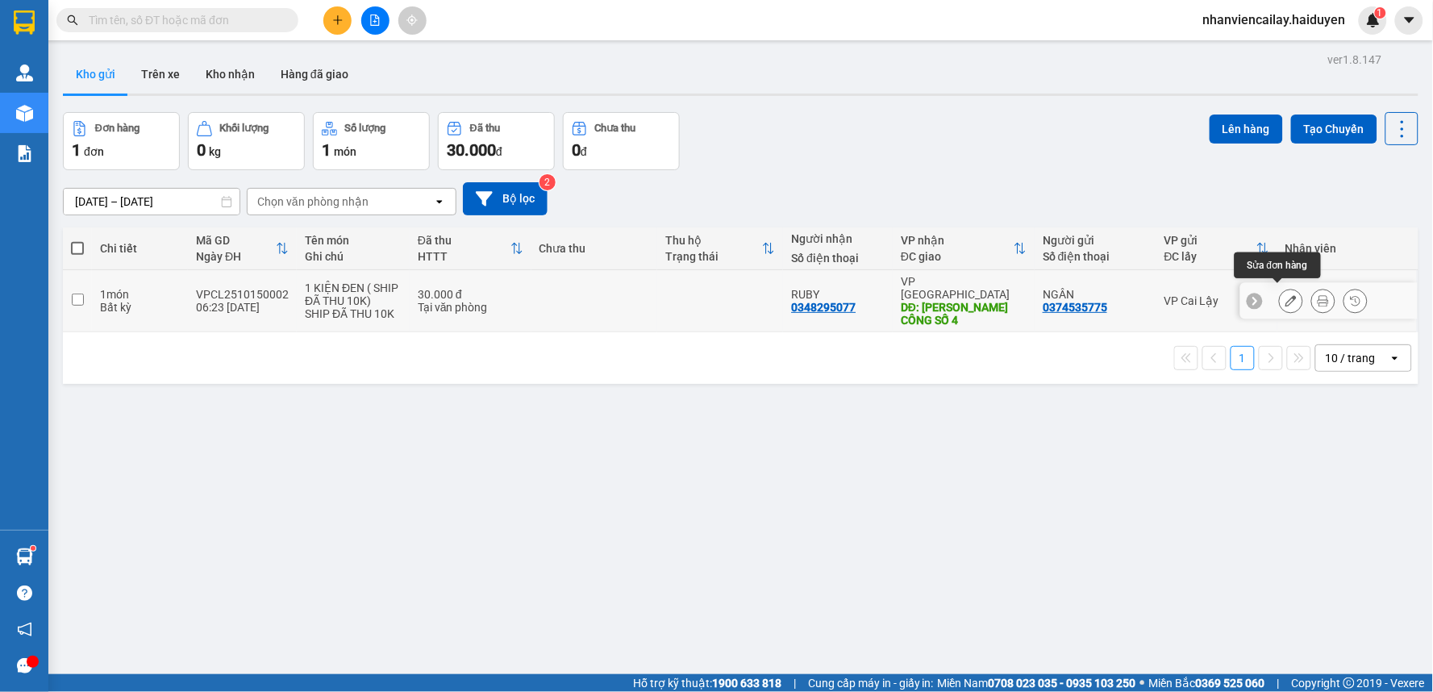
click at [1286, 295] on icon at bounding box center [1291, 300] width 11 height 11
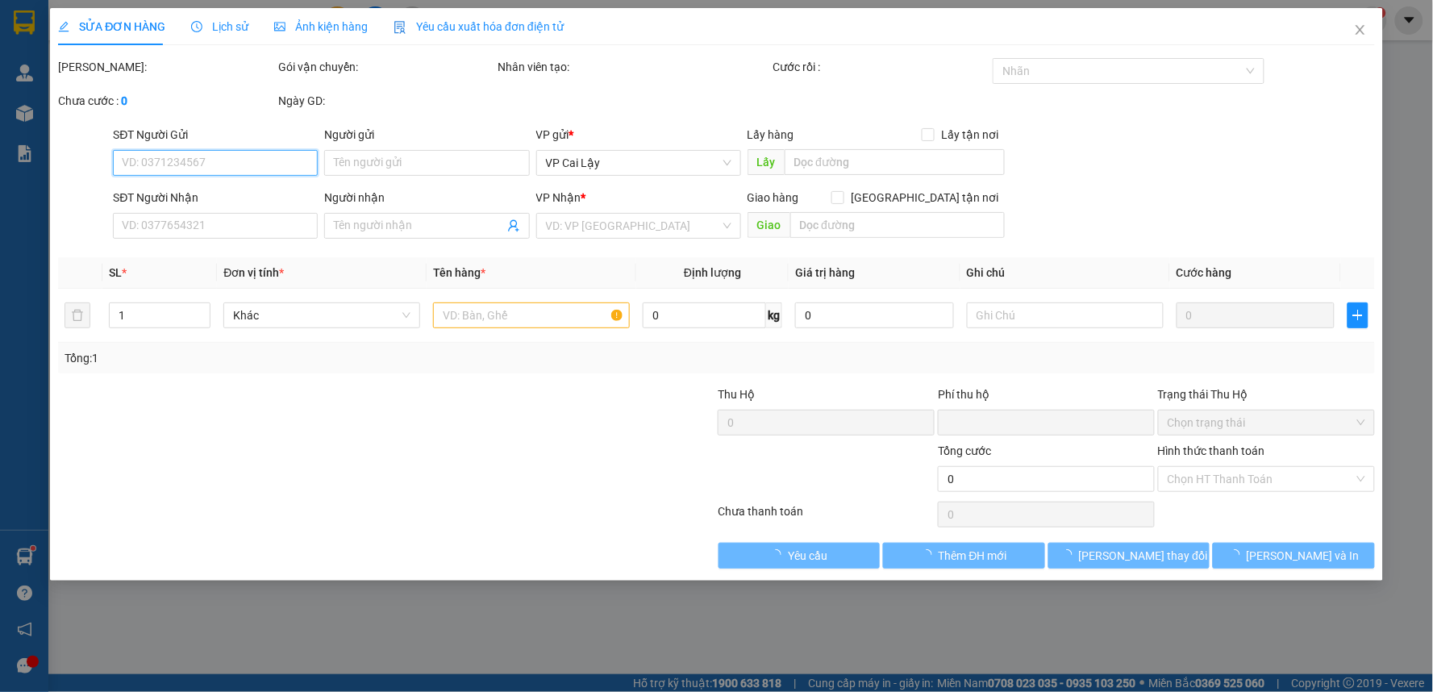
type input "0374535775"
type input "NGÂN"
type input "0348295077"
type input "RUBY"
type input "PHẠM NGỌC THẠCH CÔNG SỐ 4"
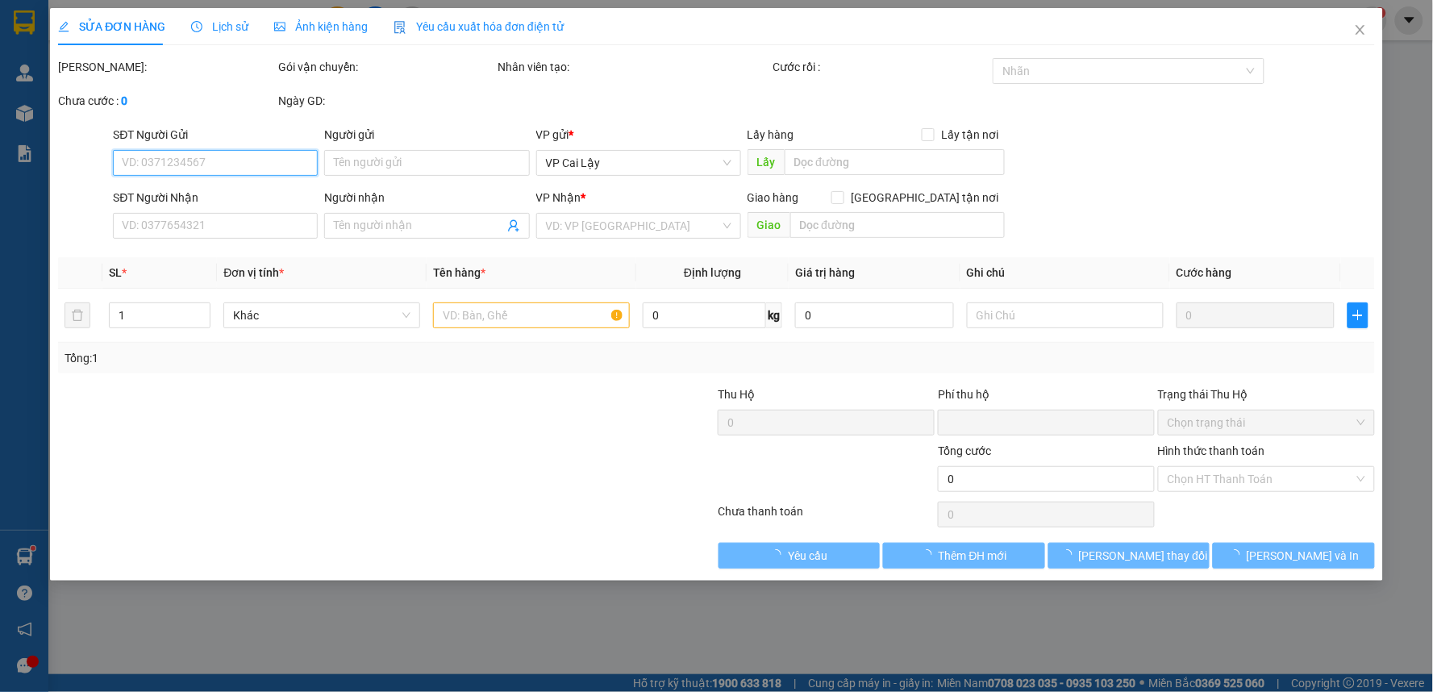
type input "0"
type input "30.000"
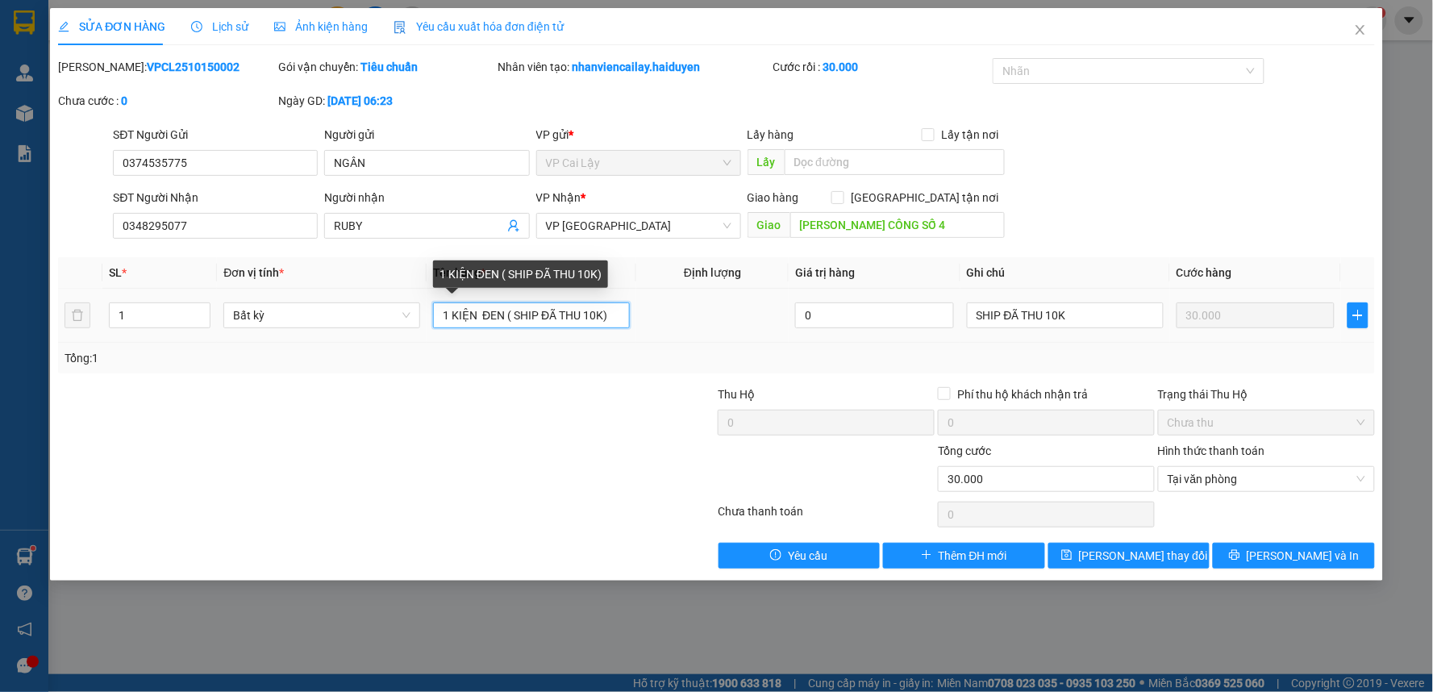
click at [584, 316] on input "1 KIỆN ĐEN ( SHIP ĐÃ THU 10K)" at bounding box center [531, 316] width 197 height 26
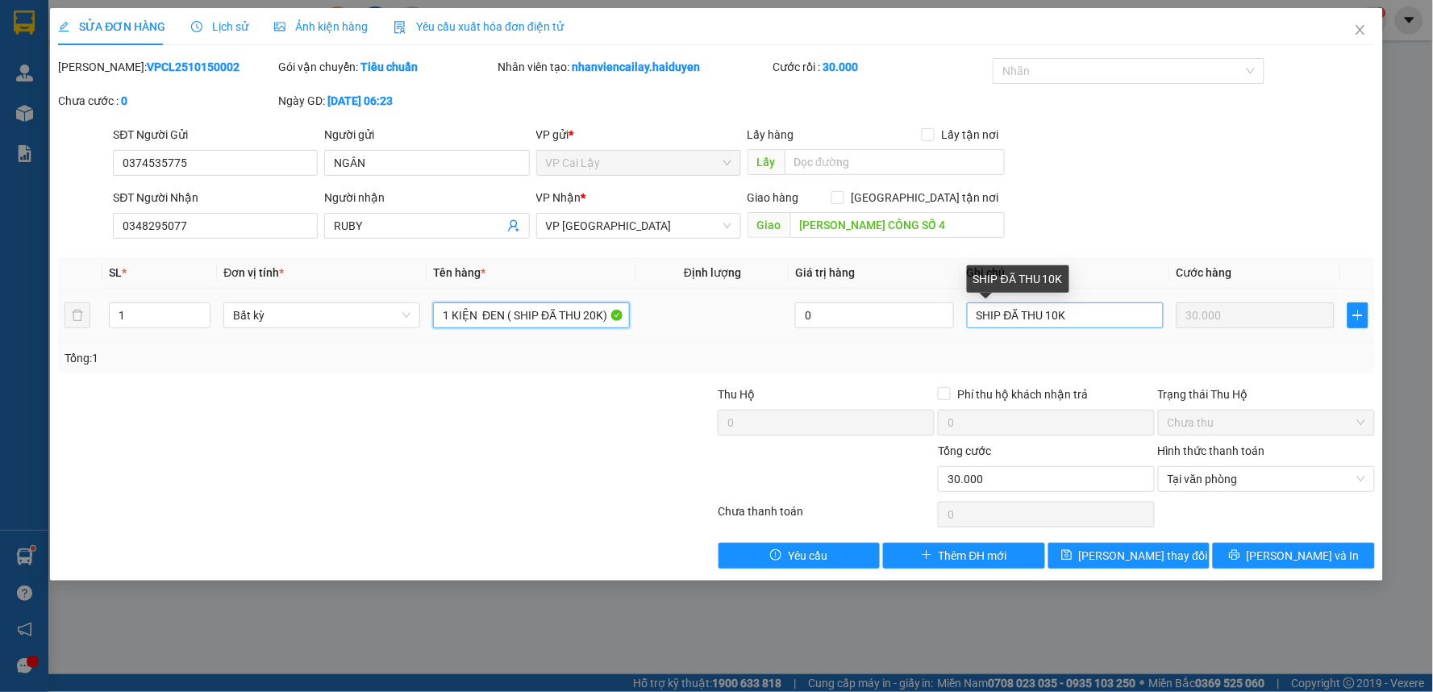
type input "1 KIỆN ĐEN ( SHIP ĐÃ THU 20K)"
click at [1045, 313] on input "SHIP ĐÃ THU 10K" at bounding box center [1065, 316] width 197 height 26
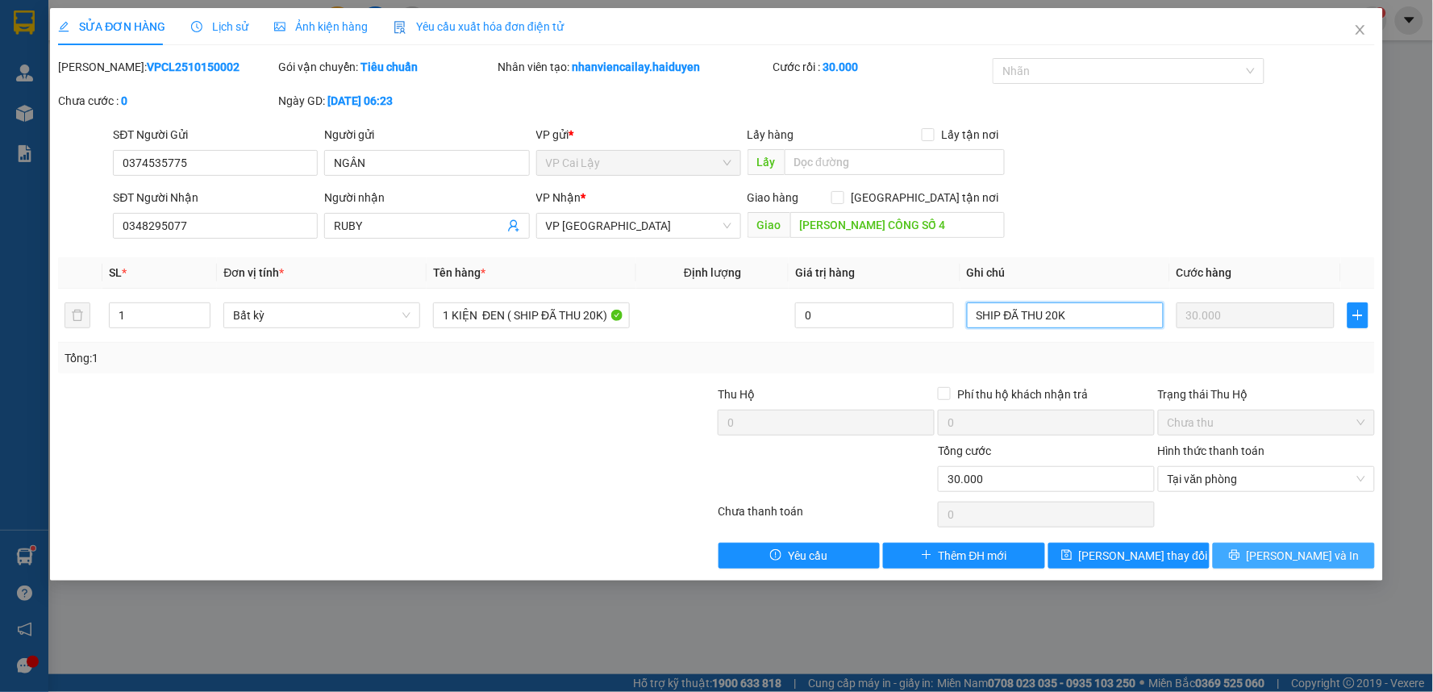
type input "SHIP ĐÃ THU 20K"
click at [1275, 551] on button "Lưu và In" at bounding box center [1294, 556] width 162 height 26
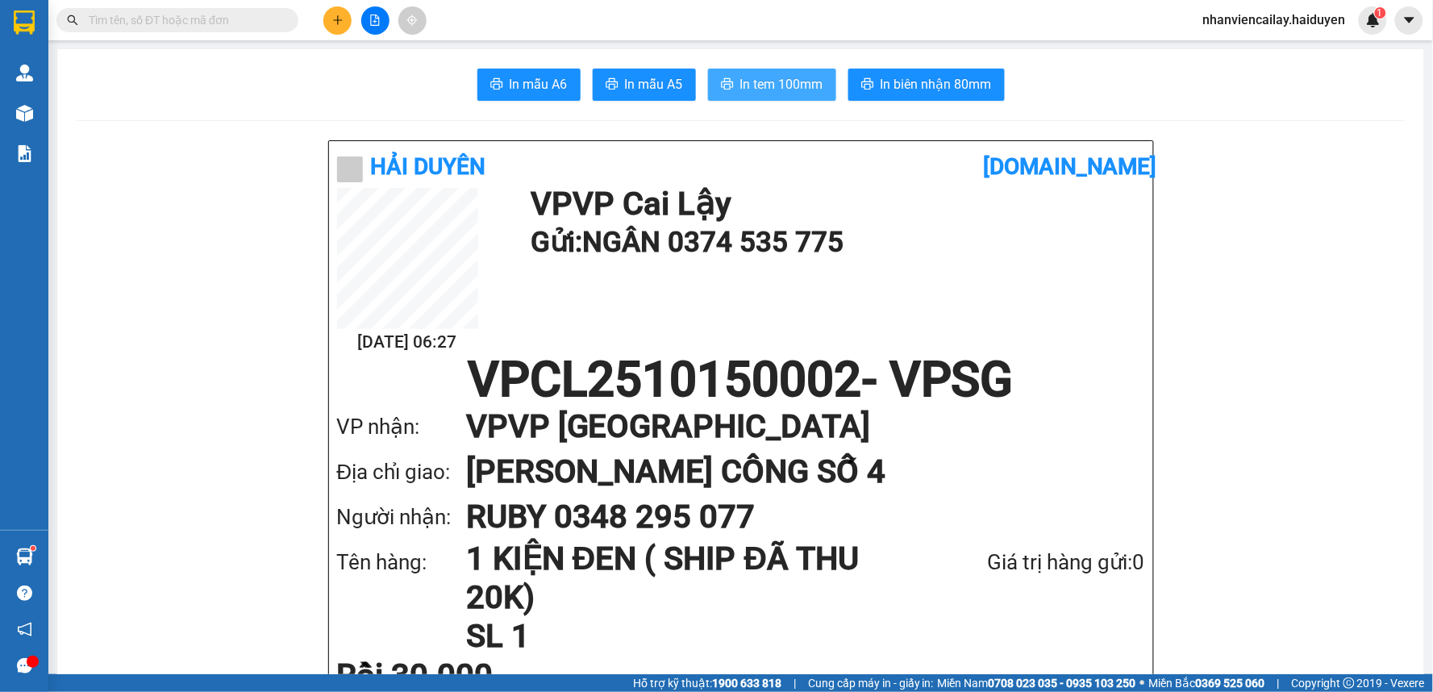
click at [731, 85] on button "In tem 100mm" at bounding box center [772, 85] width 128 height 32
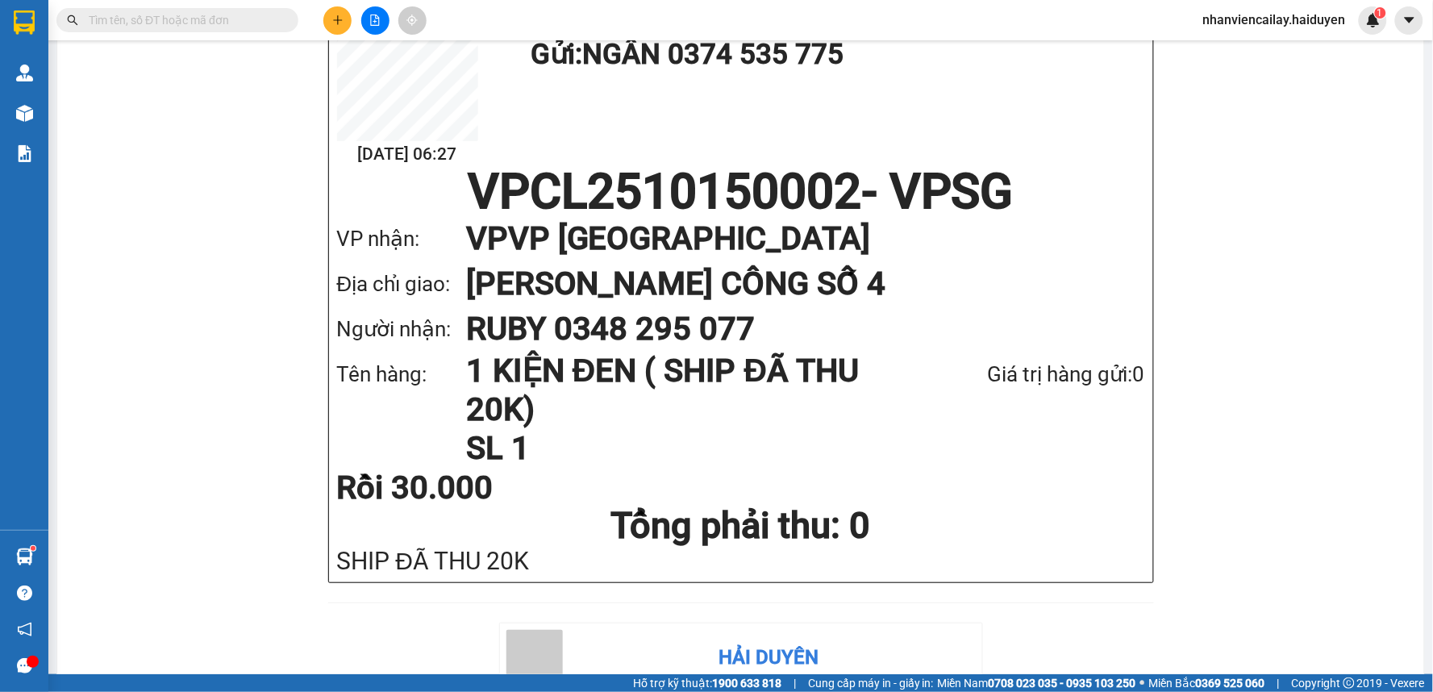
scroll to position [90, 0]
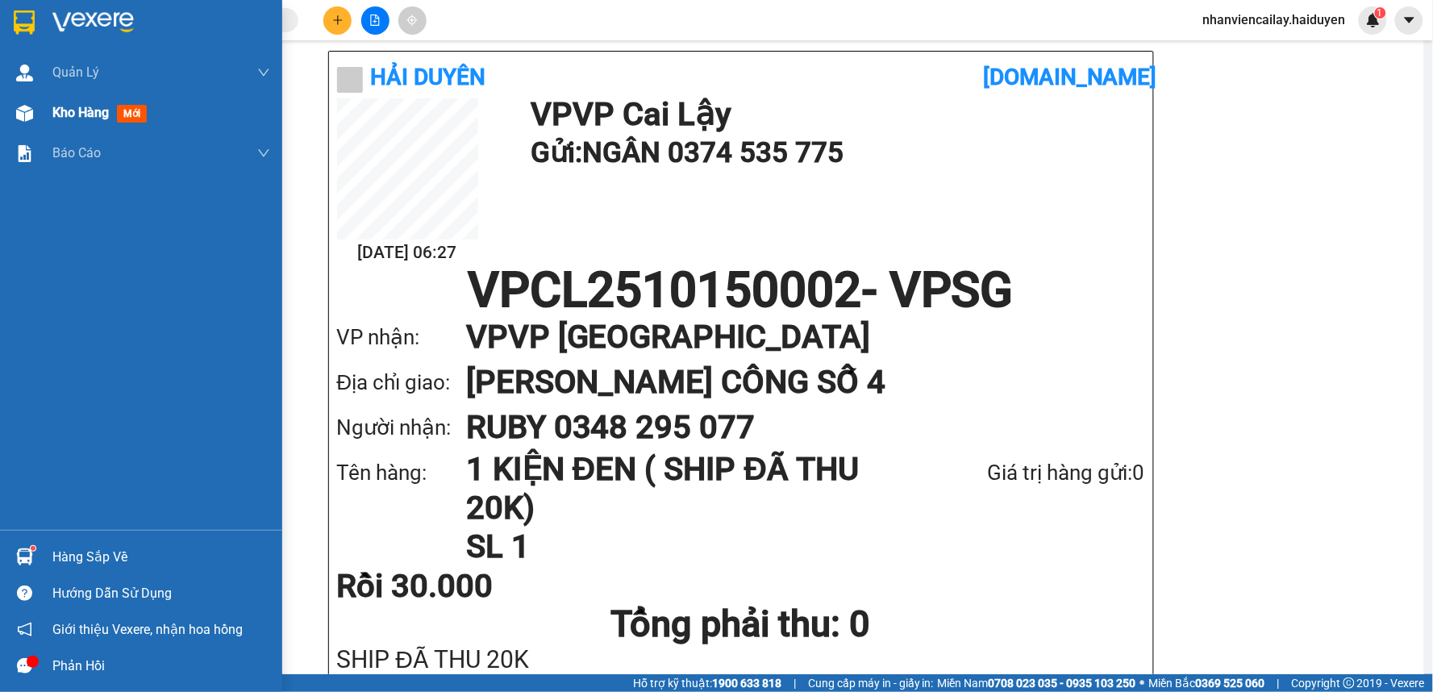
click at [19, 111] on img at bounding box center [24, 113] width 17 height 17
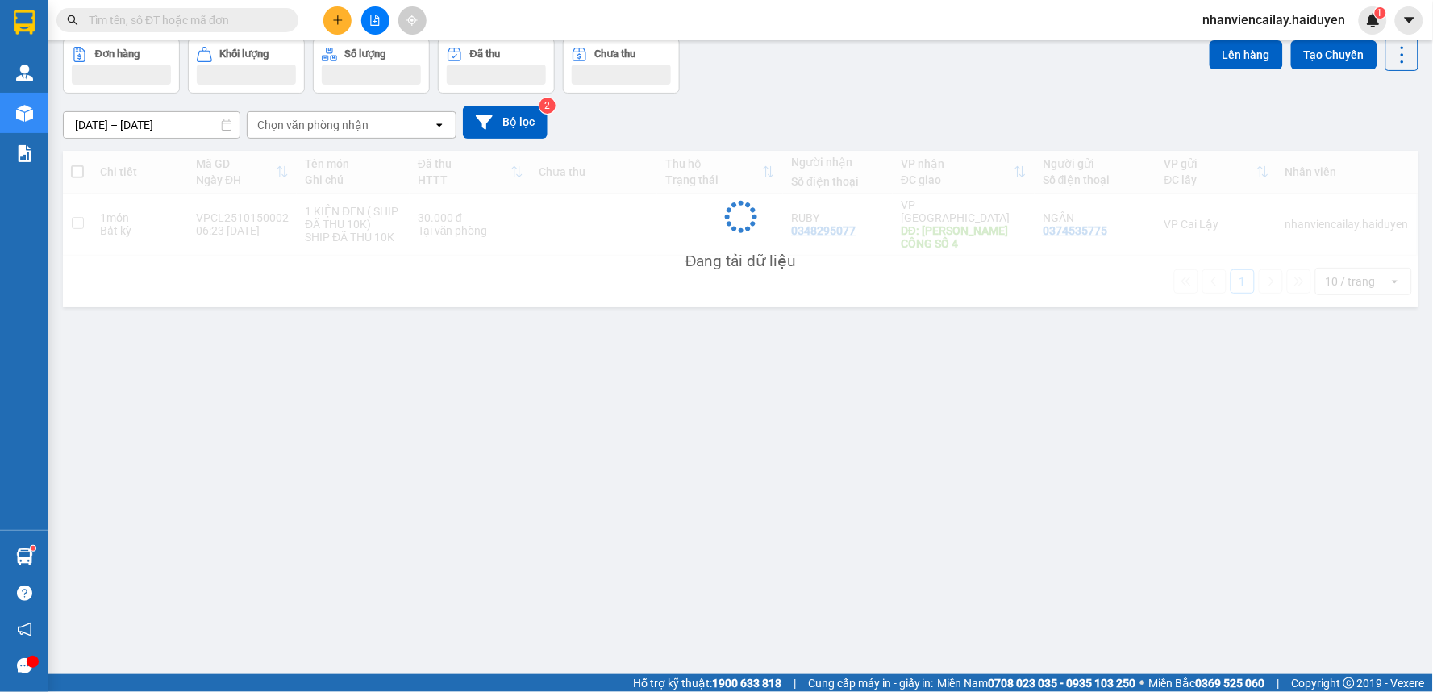
scroll to position [74, 0]
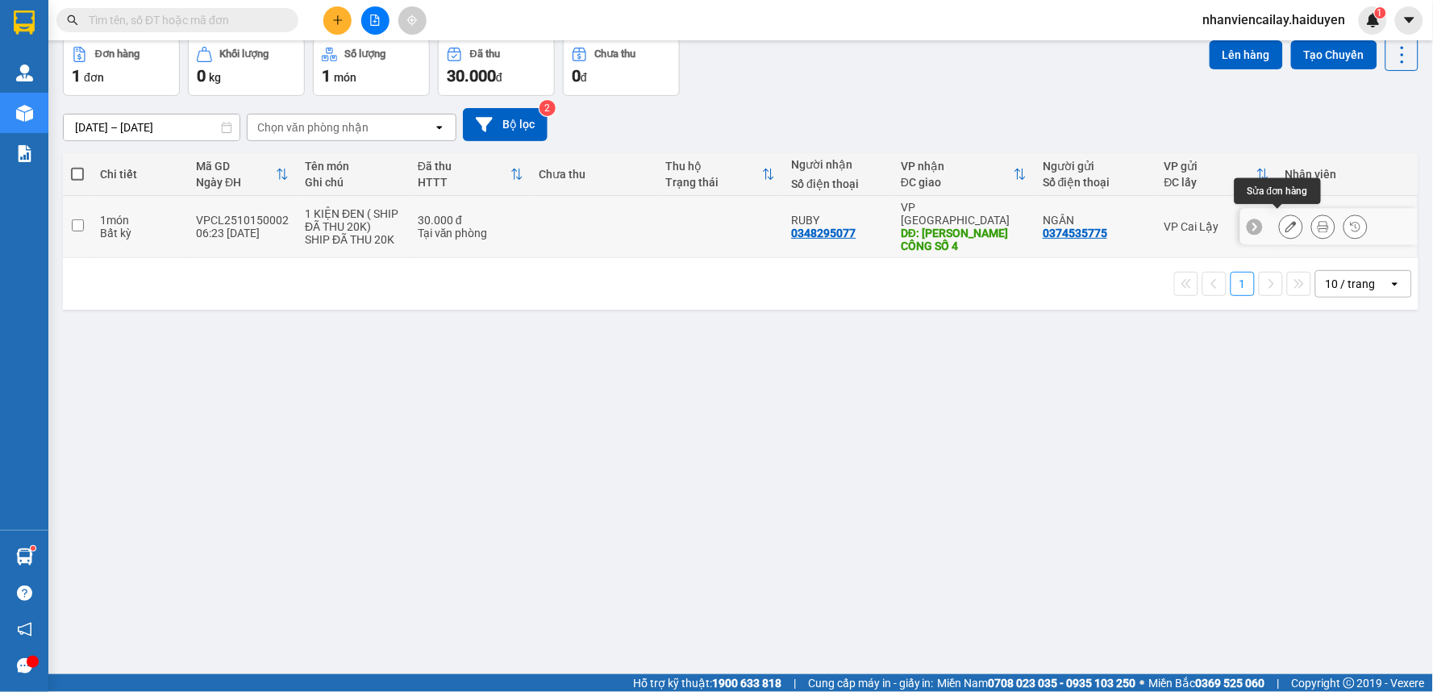
click at [1286, 221] on icon at bounding box center [1291, 226] width 11 height 11
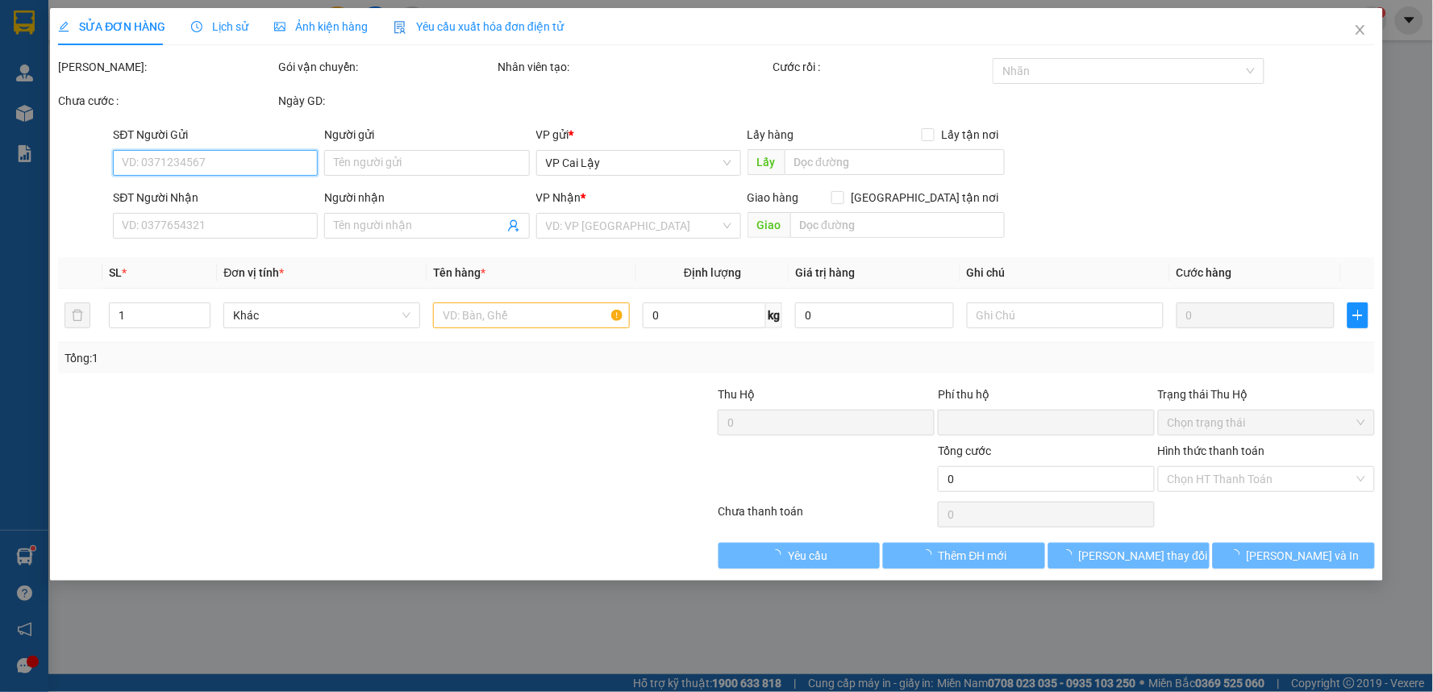
type input "0374535775"
type input "NGÂN"
type input "0348295077"
type input "RUBY"
type input "PHẠM NGỌC THẠCH CÔNG SỐ 4"
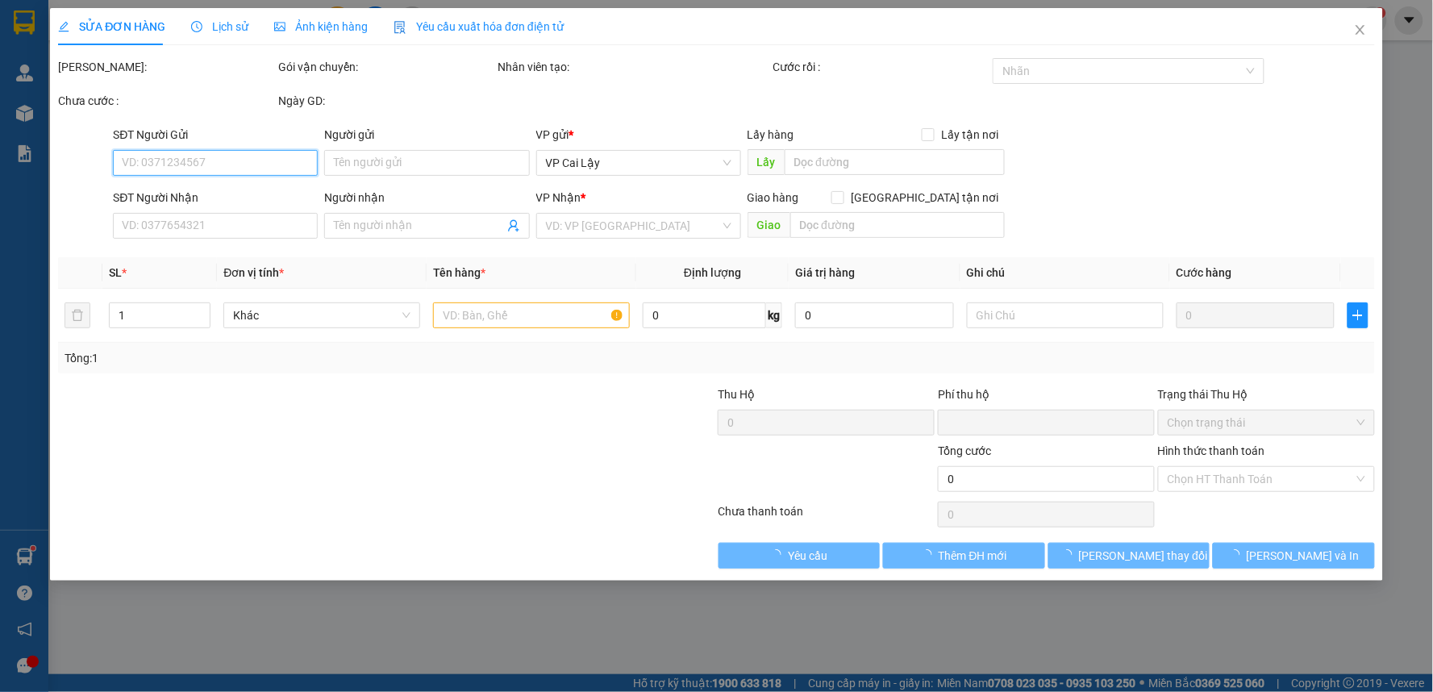
type input "0"
type input "30.000"
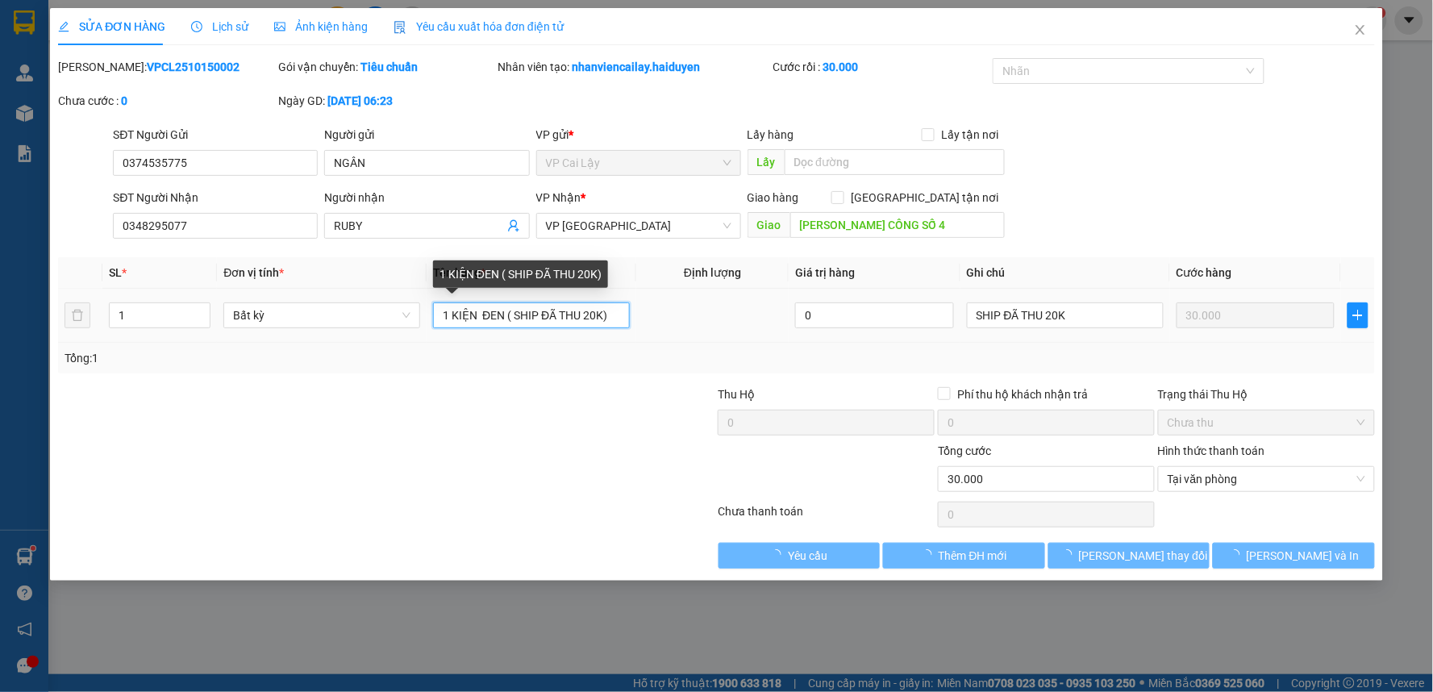
drag, startPoint x: 473, startPoint y: 315, endPoint x: 453, endPoint y: 315, distance: 20.2
click at [453, 315] on input "1 KIỆN ĐEN ( SHIP ĐÃ THU 20K)" at bounding box center [531, 316] width 197 height 26
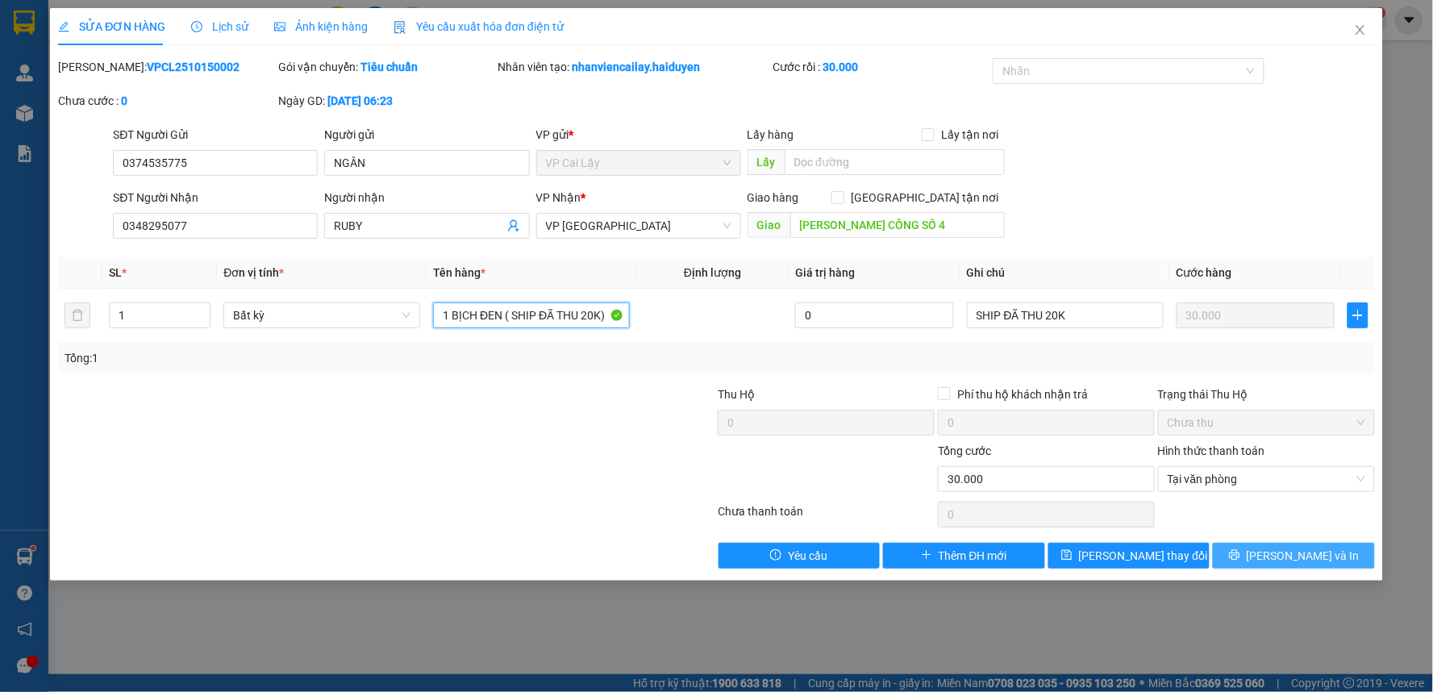
type input "1 BỊCH ĐEN ( SHIP ĐÃ THU 20K)"
click at [1272, 547] on button "Lưu và In" at bounding box center [1294, 556] width 162 height 26
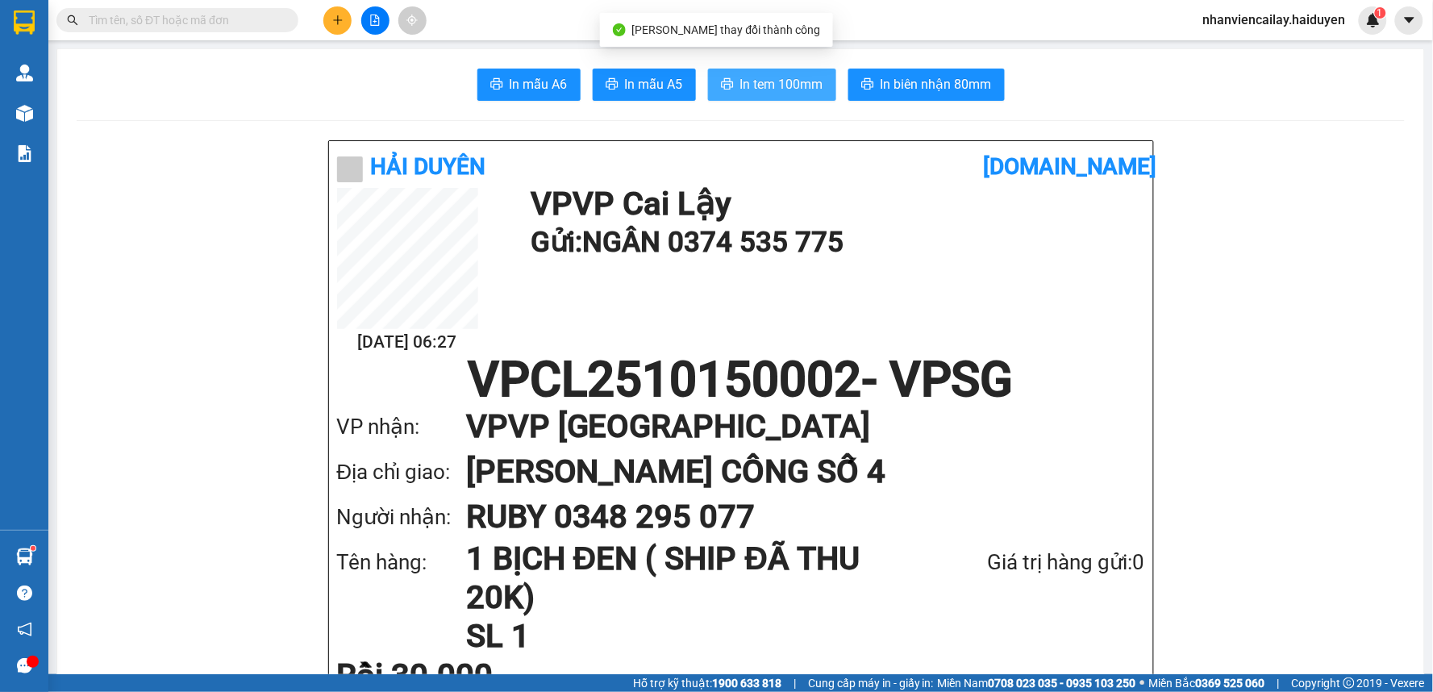
click at [765, 85] on span "In tem 100mm" at bounding box center [782, 84] width 83 height 20
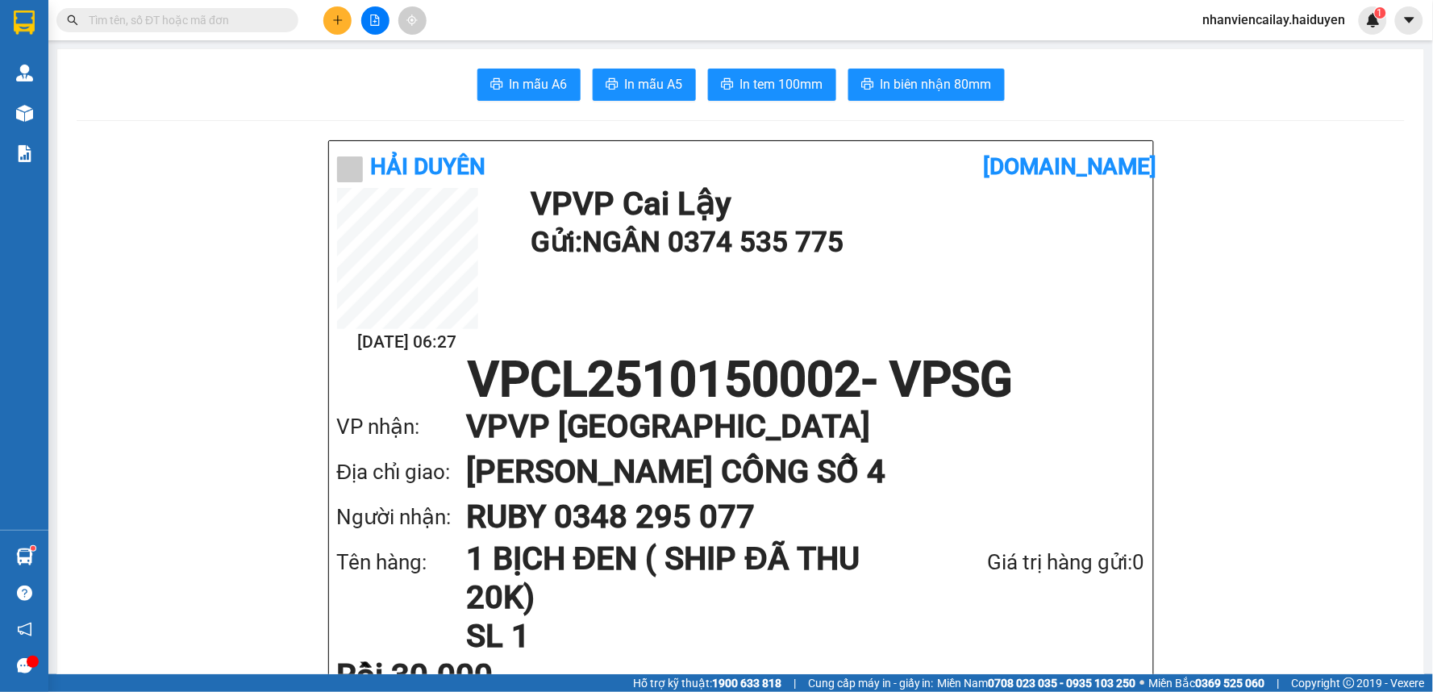
click at [336, 35] on div "Kết quả tìm kiếm ( 0 ) Bộ lọc No Data nhanviencailay.haiduyen 1" at bounding box center [716, 20] width 1433 height 40
click at [332, 26] on button at bounding box center [337, 20] width 28 height 28
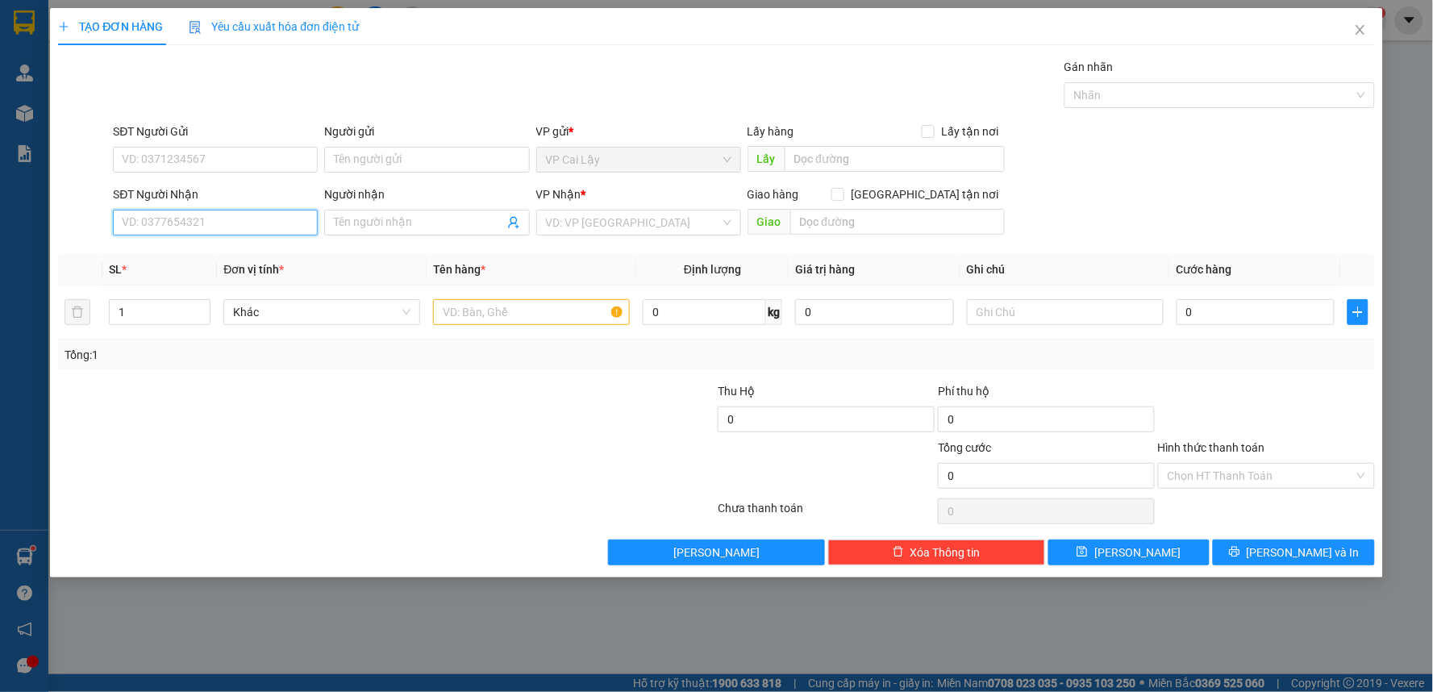
click at [251, 232] on input "SĐT Người Nhận" at bounding box center [215, 223] width 205 height 26
type input "0972666981"
click at [232, 246] on div "0972666981 - NGUYÊN" at bounding box center [216, 255] width 186 height 18
type input "NGUYÊN"
type input "20.000"
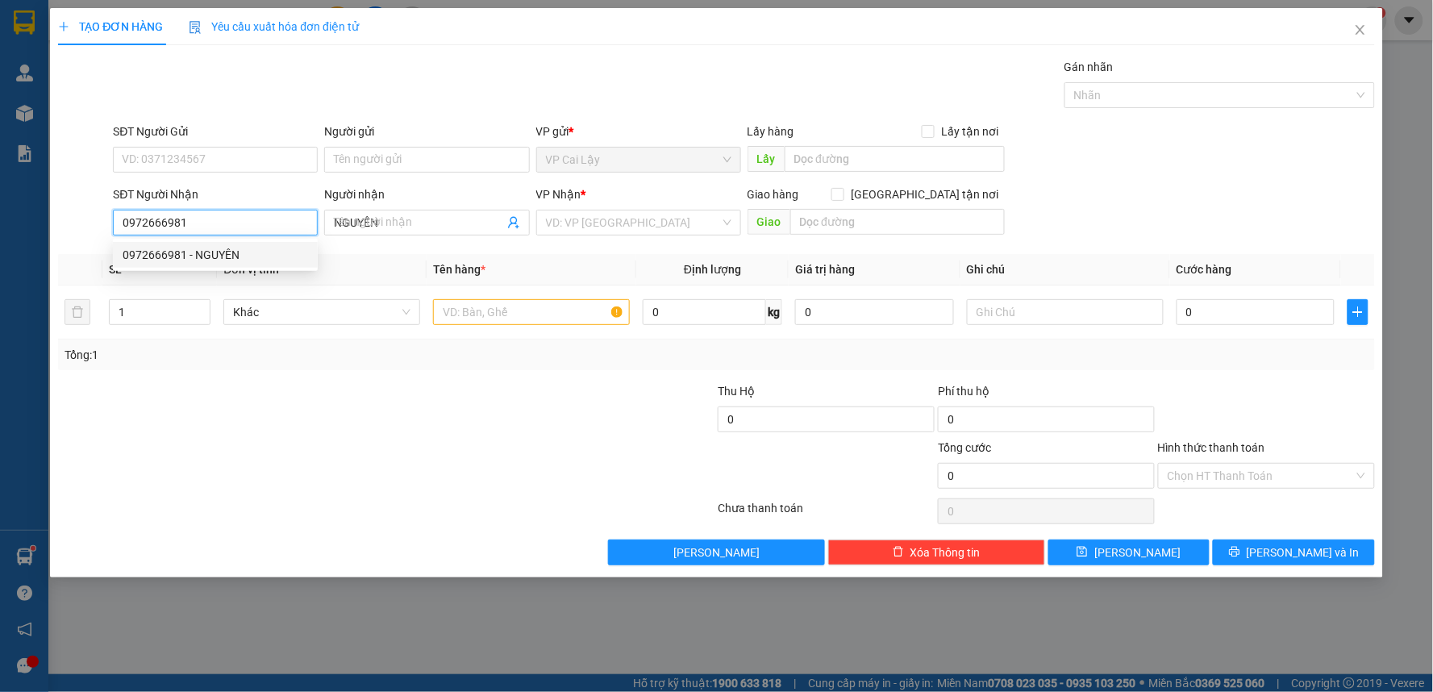
type input "20.000"
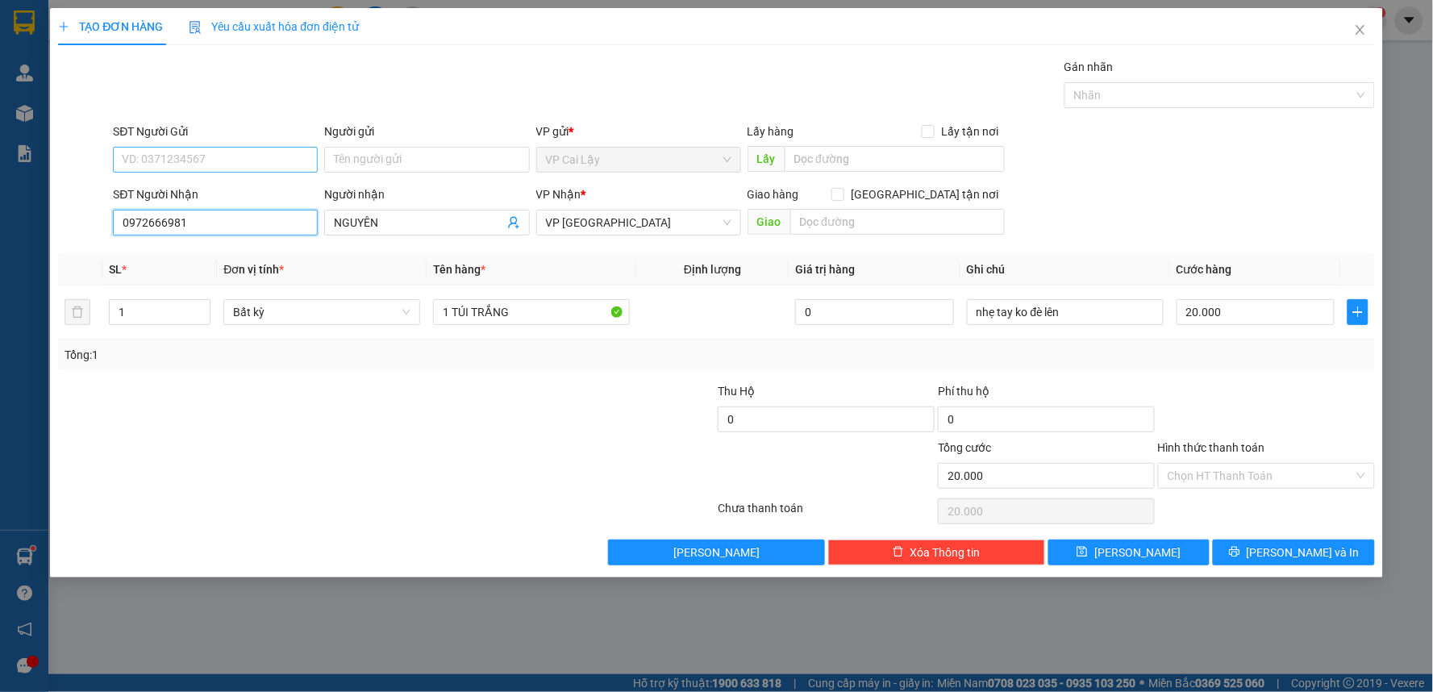
type input "0972666981"
click at [207, 163] on input "SĐT Người Gửi" at bounding box center [215, 160] width 205 height 26
click at [190, 194] on div "0918284769 - CHÚ TẤN" at bounding box center [216, 192] width 186 height 18
type input "0918284769"
type input "CHÚ TẤN"
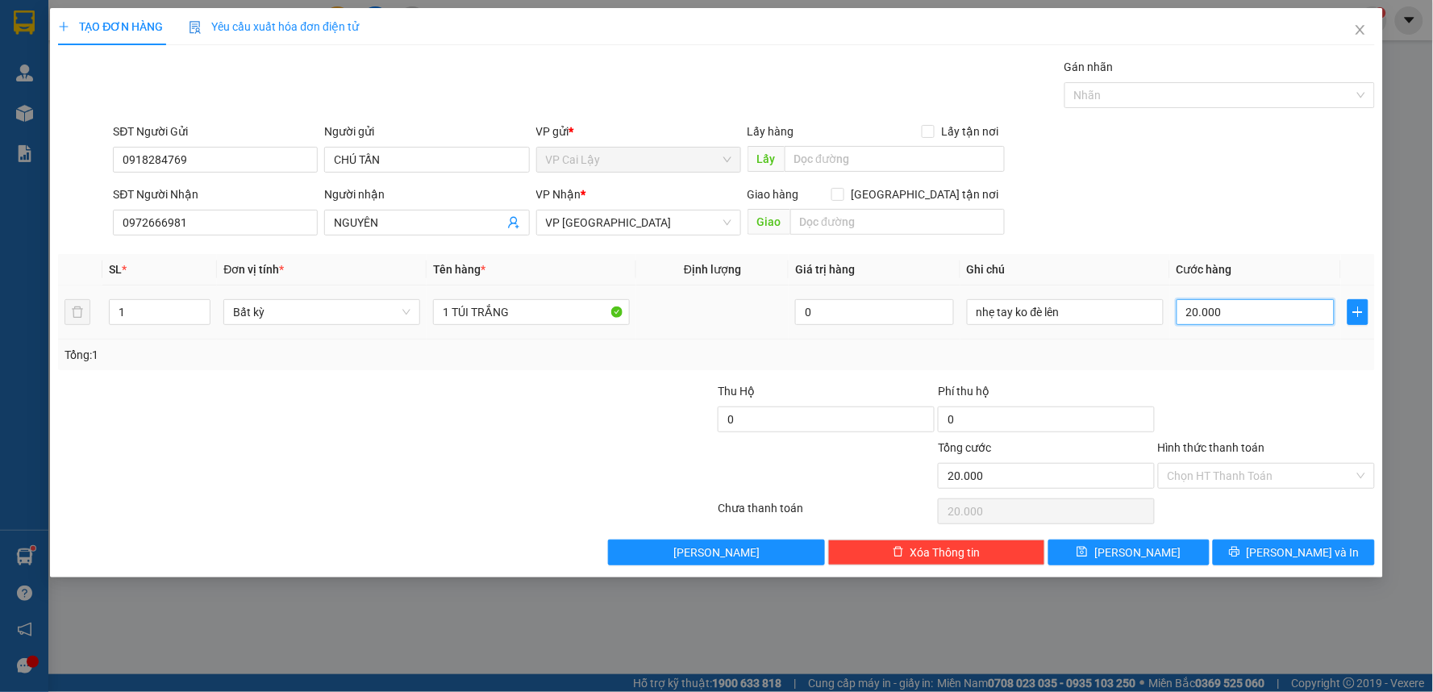
click at [1204, 307] on input "20.000" at bounding box center [1256, 312] width 159 height 26
drag, startPoint x: 1225, startPoint y: 410, endPoint x: 1245, endPoint y: 453, distance: 48.0
click at [1230, 413] on div at bounding box center [1267, 410] width 220 height 56
drag, startPoint x: 1244, startPoint y: 476, endPoint x: 1227, endPoint y: 455, distance: 27.0
click at [1228, 457] on div "Hình thức thanh toán Chọn HT Thanh Toán" at bounding box center [1266, 467] width 217 height 56
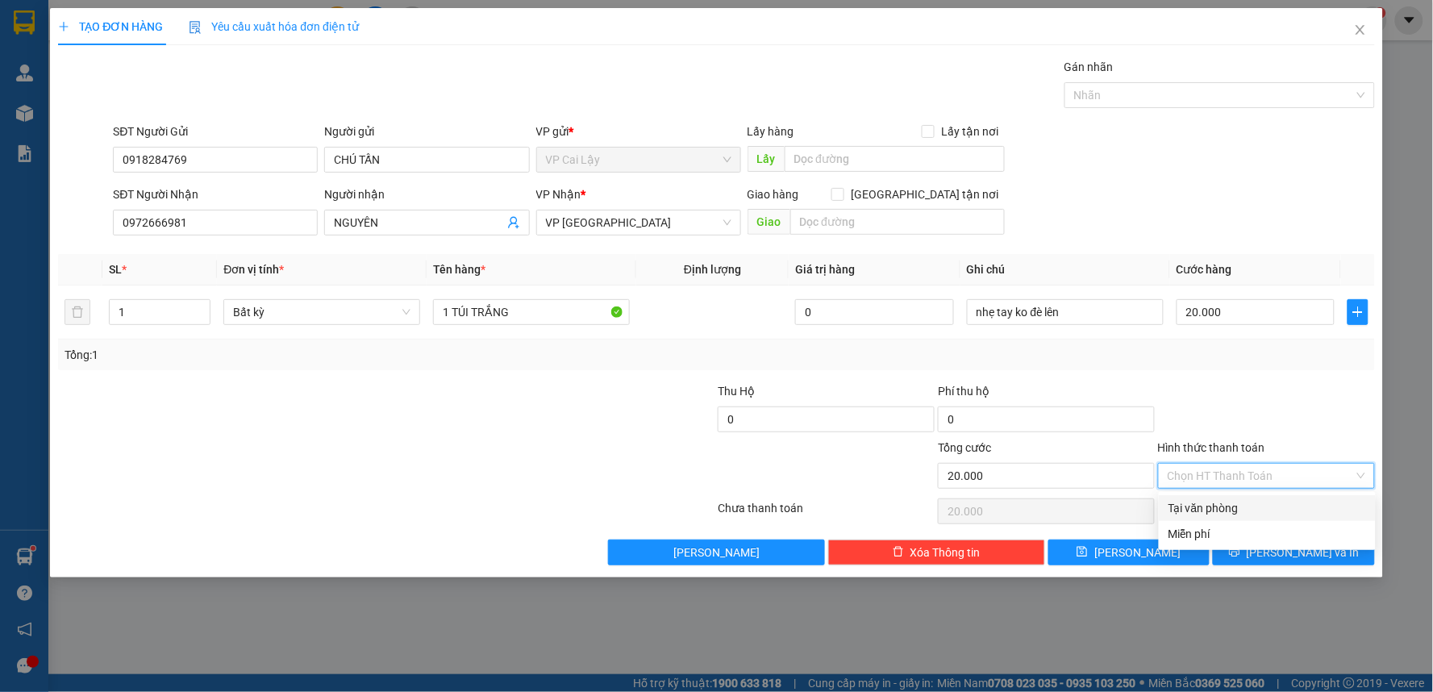
drag, startPoint x: 1208, startPoint y: 506, endPoint x: 1287, endPoint y: 529, distance: 83.2
click at [1231, 507] on div "Tại văn phòng" at bounding box center [1268, 508] width 198 height 18
type input "0"
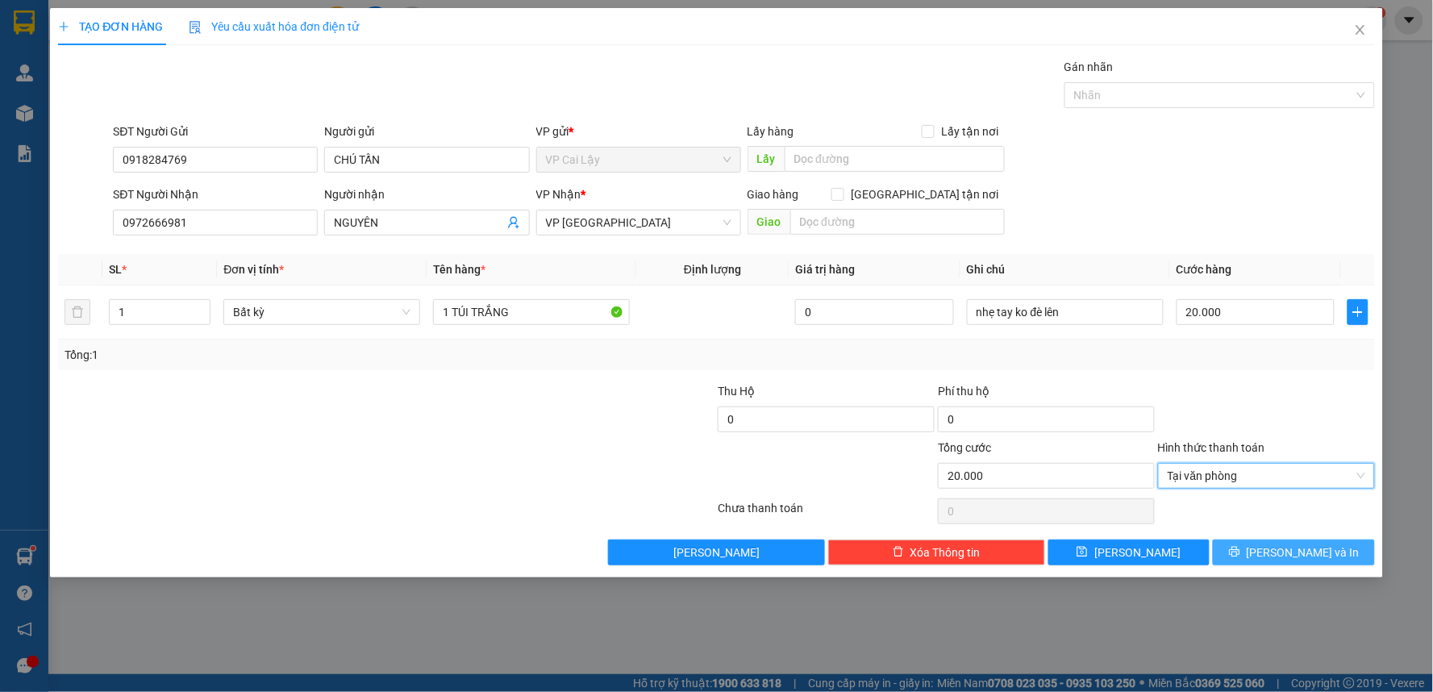
click at [1284, 553] on span "Lưu và In" at bounding box center [1303, 553] width 113 height 18
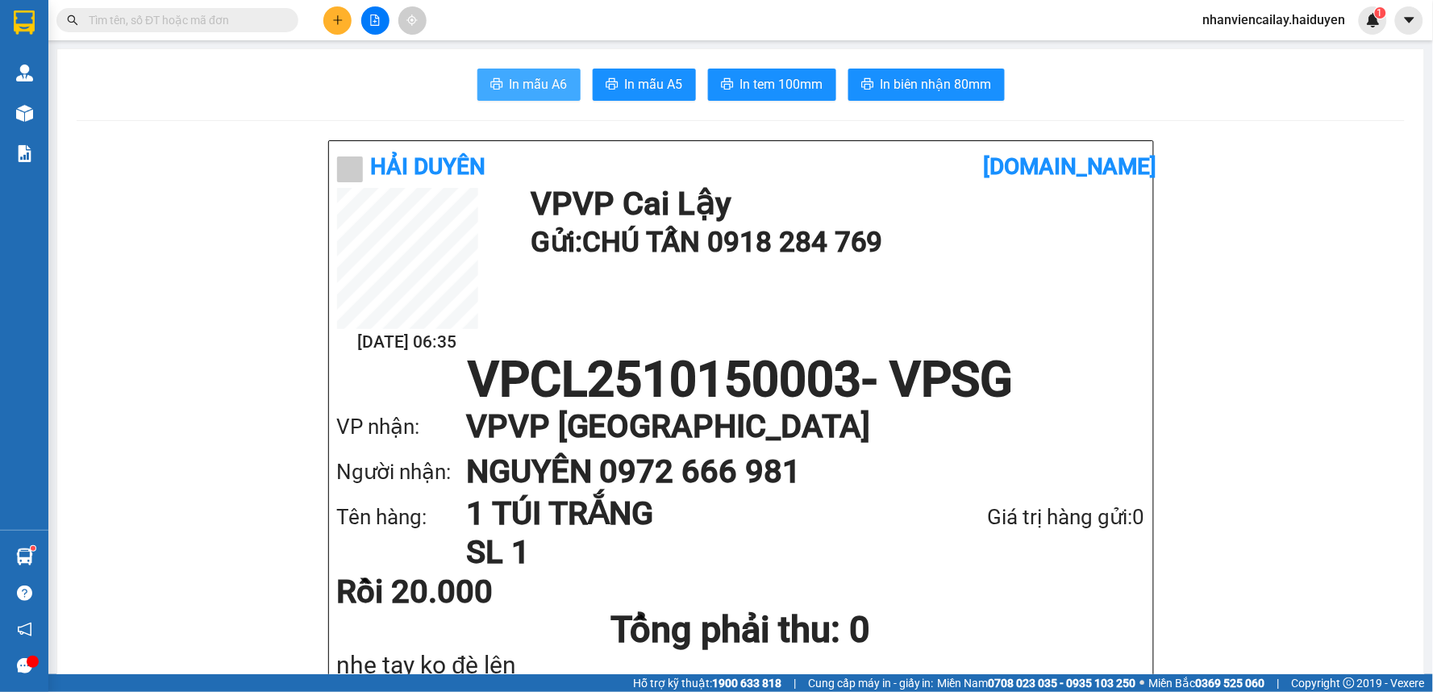
click at [537, 95] on button "In mẫu A6" at bounding box center [529, 85] width 103 height 32
click at [774, 73] on button "In tem 100mm" at bounding box center [772, 85] width 128 height 32
click at [344, 25] on button at bounding box center [337, 20] width 28 height 28
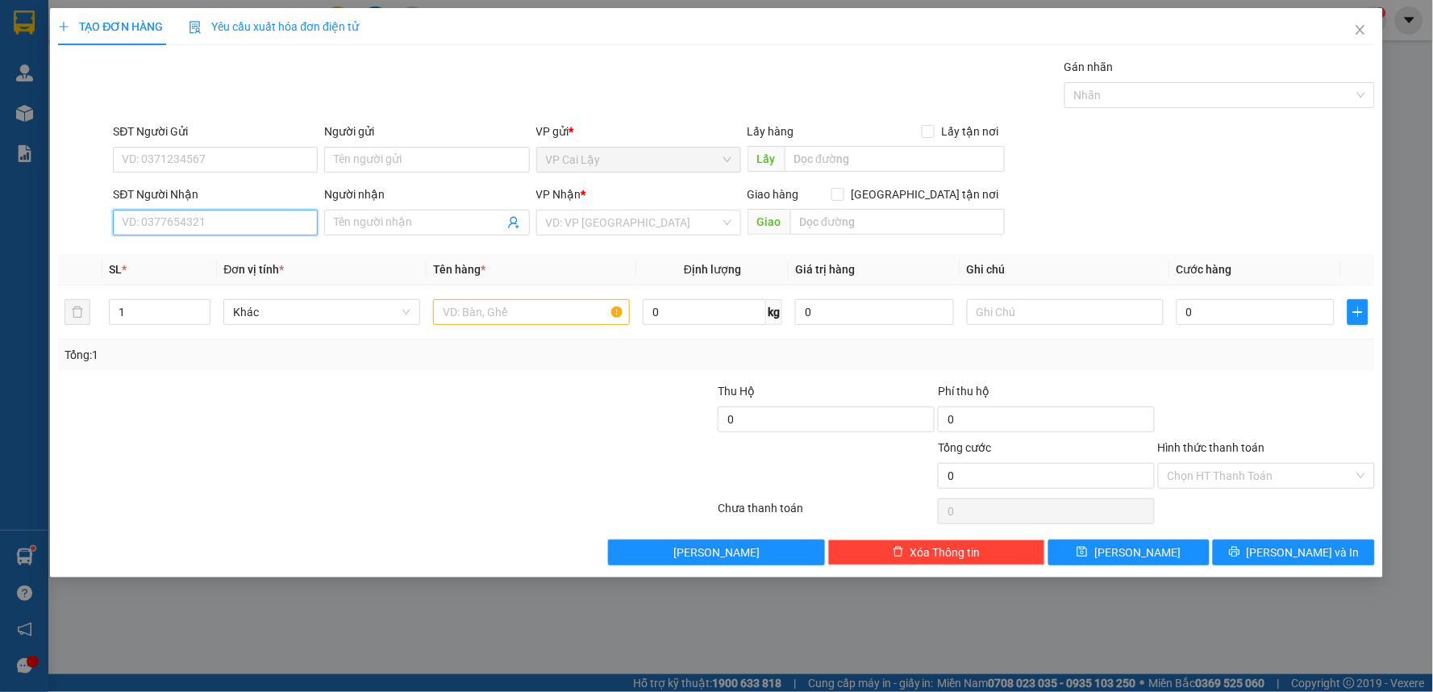
click at [223, 228] on input "SĐT Người Nhận" at bounding box center [215, 223] width 205 height 26
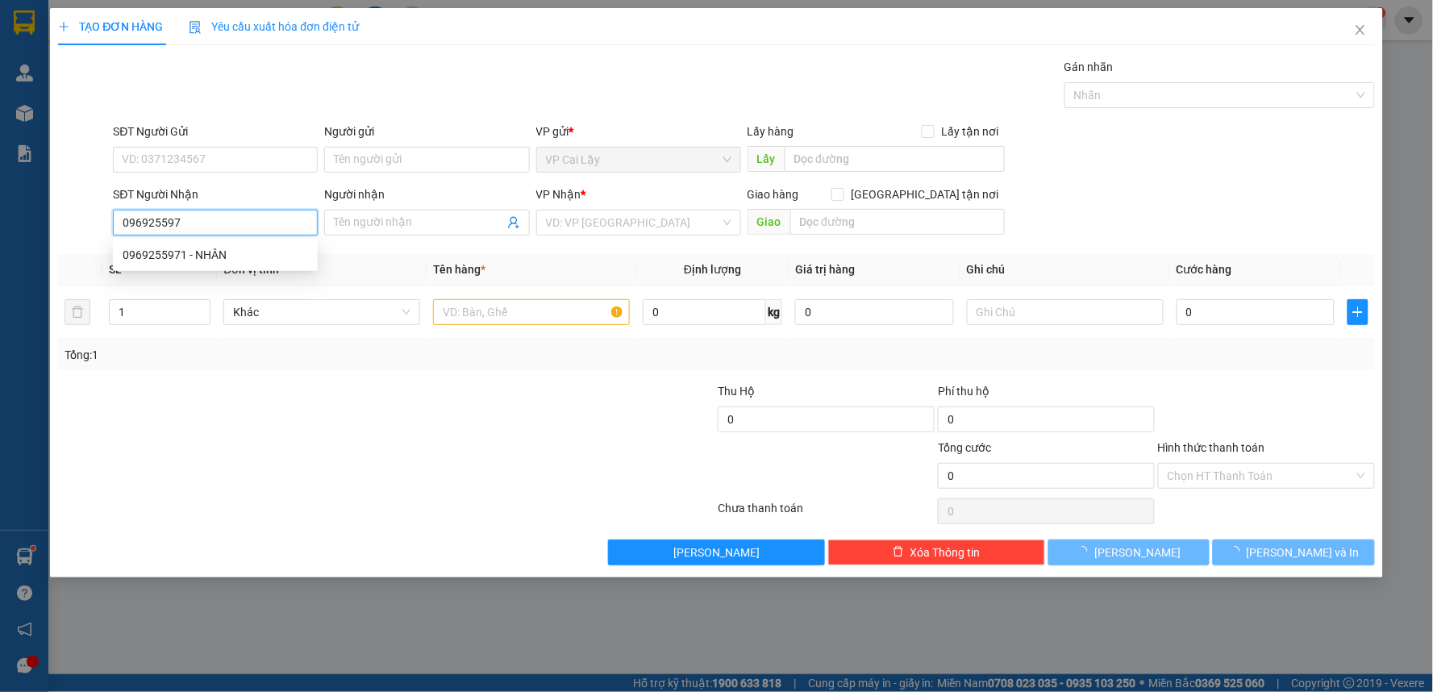
type input "0969255971"
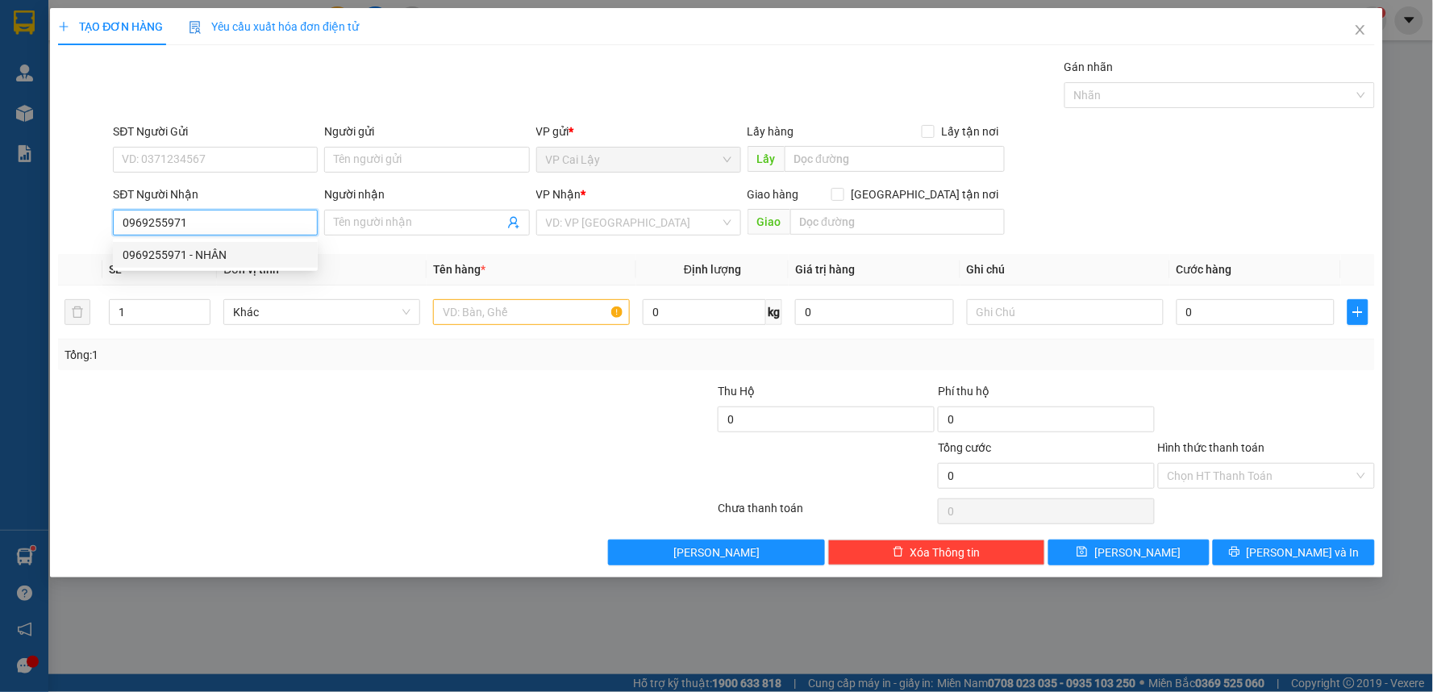
click at [262, 260] on div "0969255971 - NHÂN" at bounding box center [216, 255] width 186 height 18
type input "NHÂN"
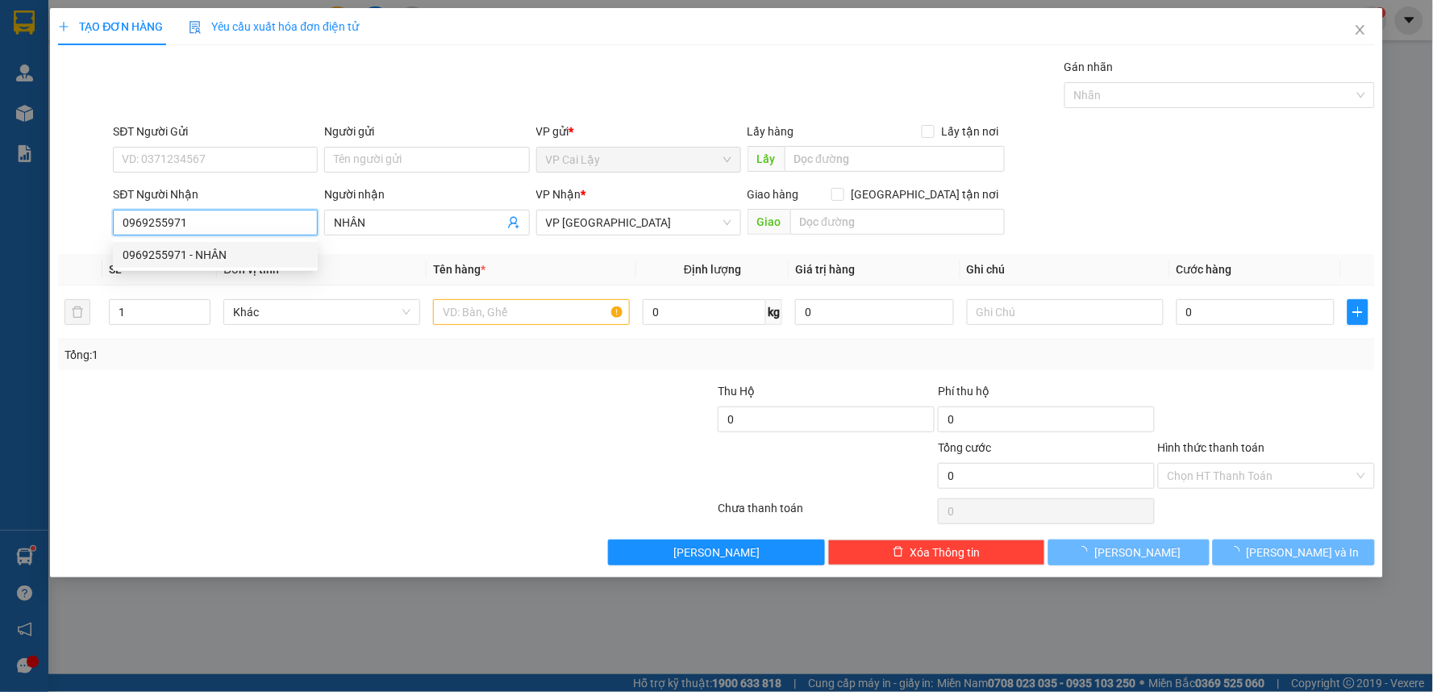
type input "20.000"
type input "0969255971"
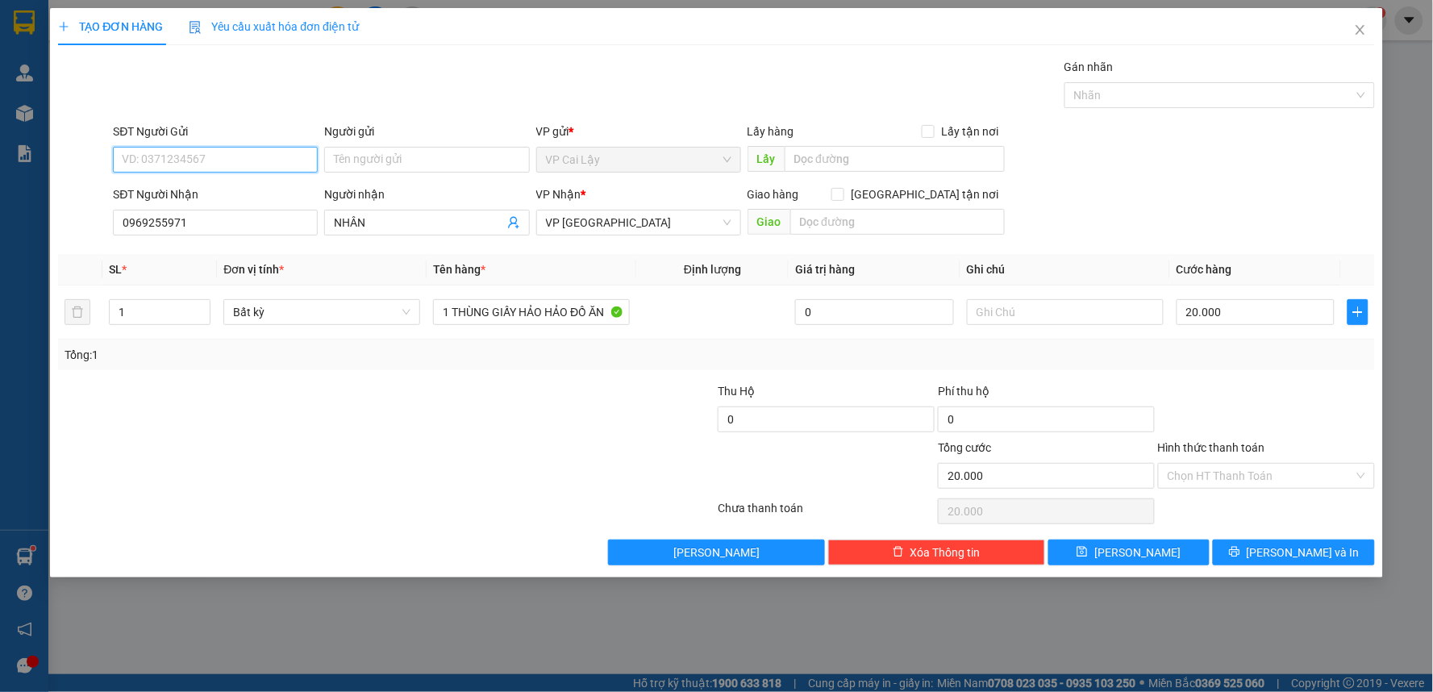
click at [256, 156] on input "SĐT Người Gửi" at bounding box center [215, 160] width 205 height 26
click at [248, 190] on div "0907838857 - THÔNG" at bounding box center [216, 192] width 186 height 18
type input "0907838857"
type input "THÔNG"
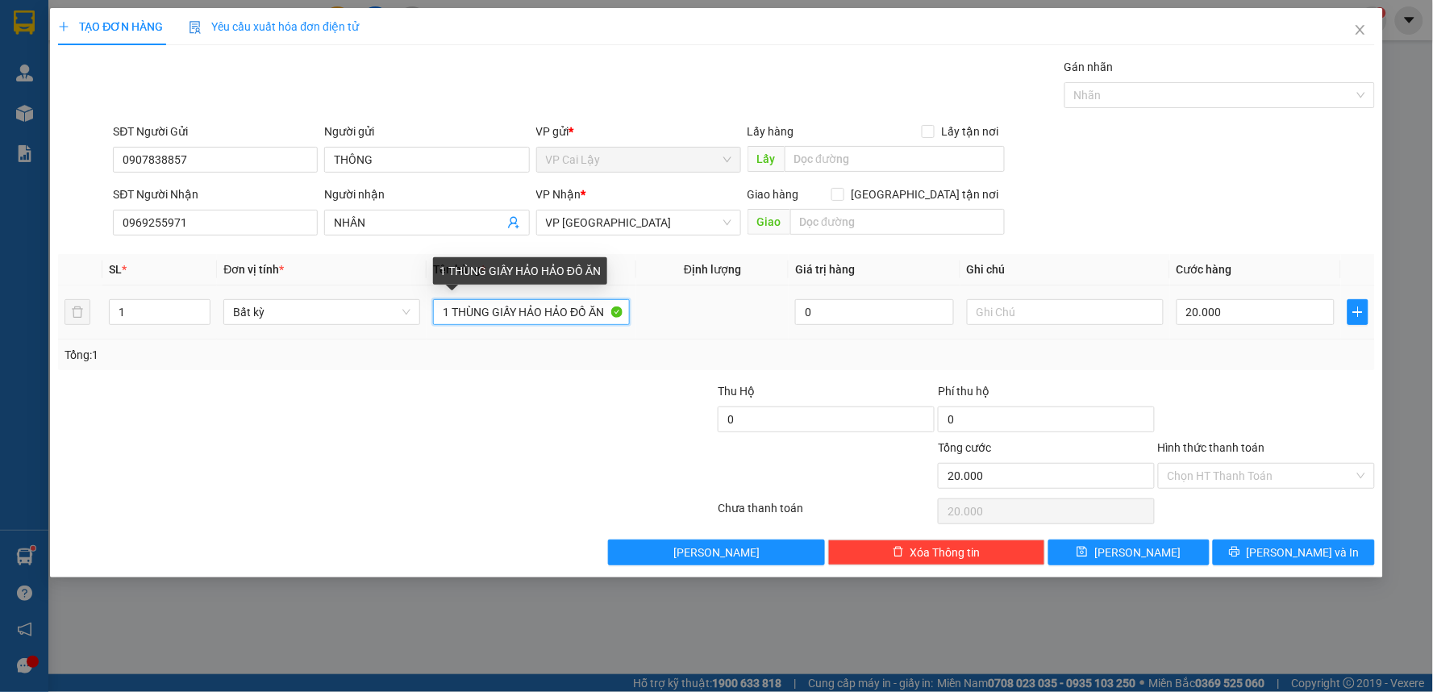
click at [570, 312] on input "1 THÙNG GIẤY HẢO HẢO ĐỒ ĂN" at bounding box center [531, 312] width 197 height 26
type input "1 THÙNG GIẤY 247 ĐỒ ĂN"
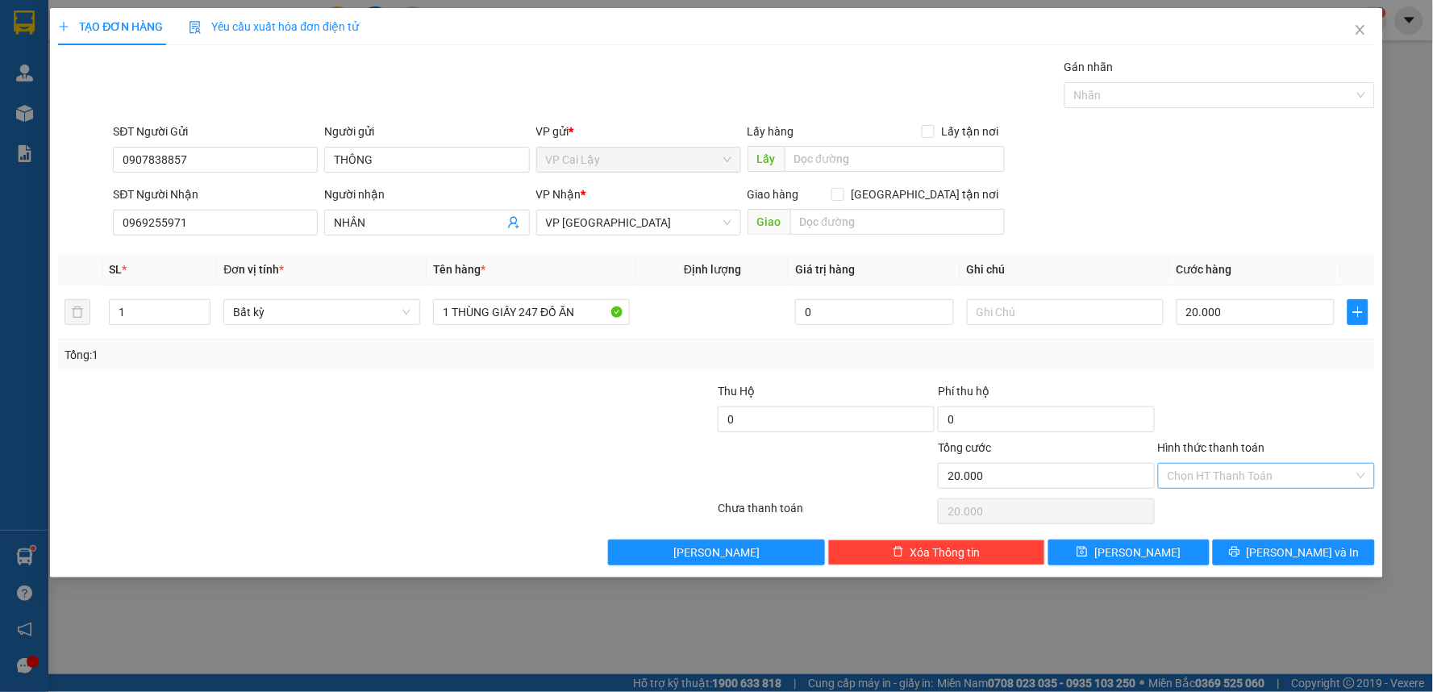
click at [1226, 472] on input "Hình thức thanh toán" at bounding box center [1261, 476] width 186 height 24
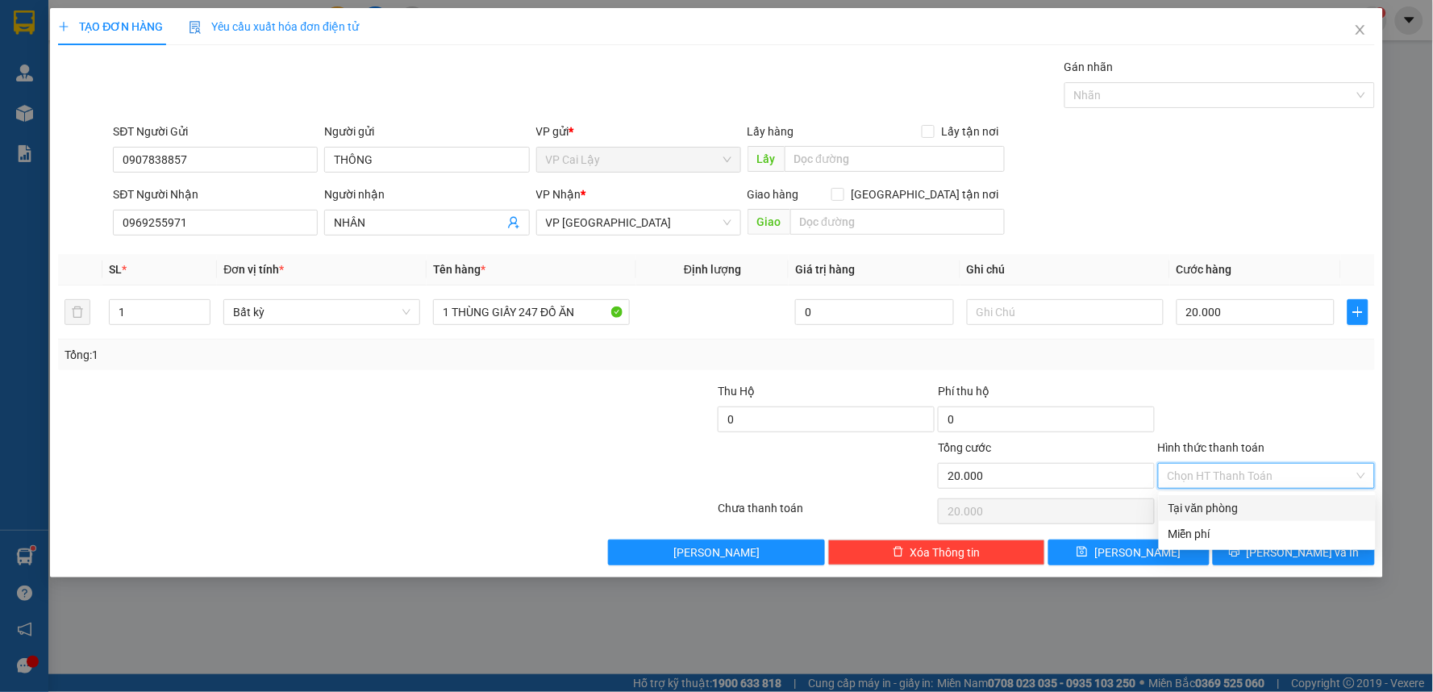
click at [1226, 509] on div "Tại văn phòng" at bounding box center [1268, 508] width 198 height 18
type input "0"
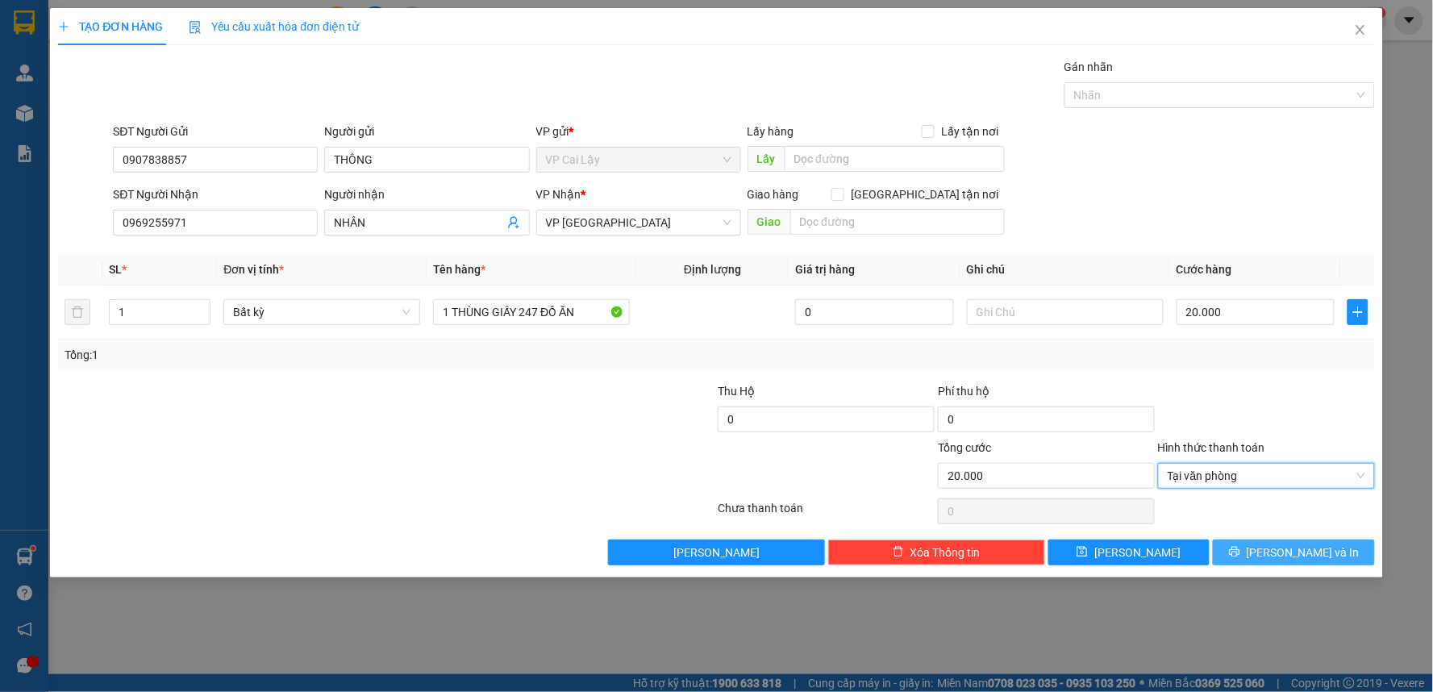
click at [1301, 558] on span "Lưu và In" at bounding box center [1303, 553] width 113 height 18
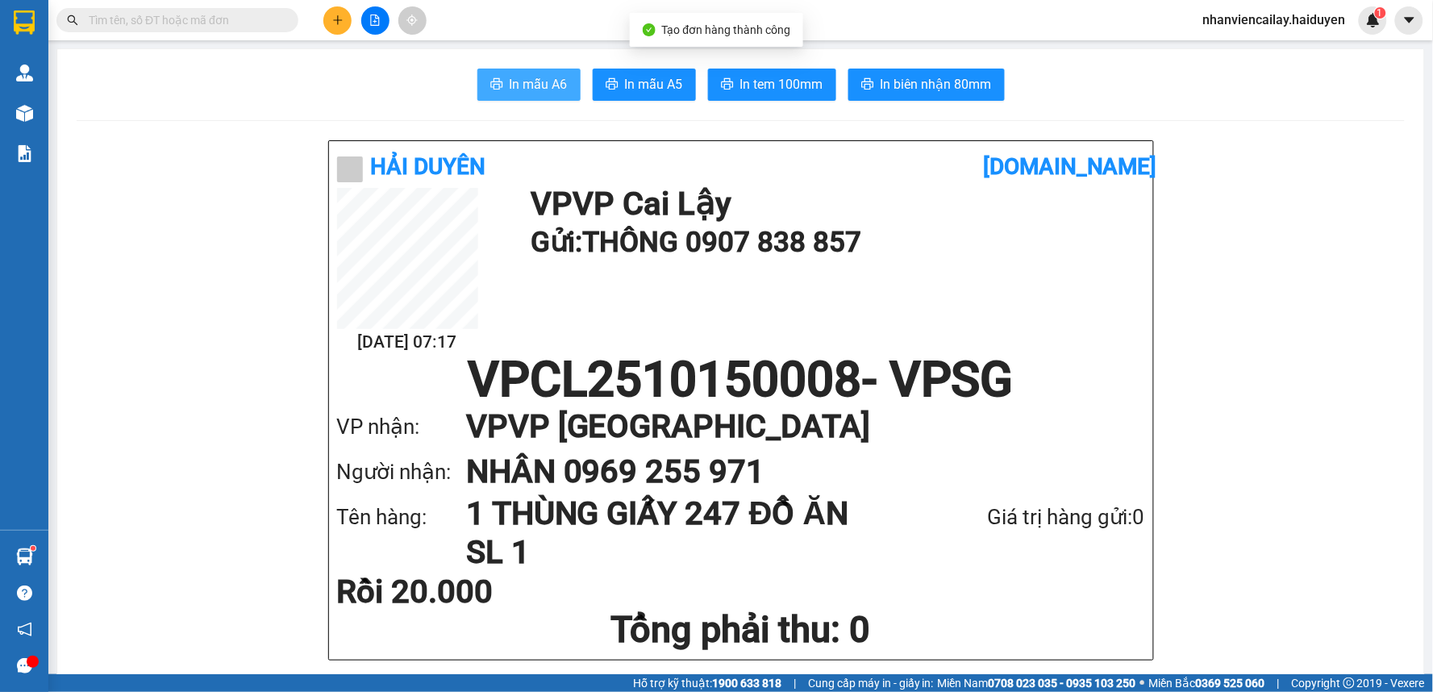
click at [533, 90] on span "In mẫu A6" at bounding box center [539, 84] width 58 height 20
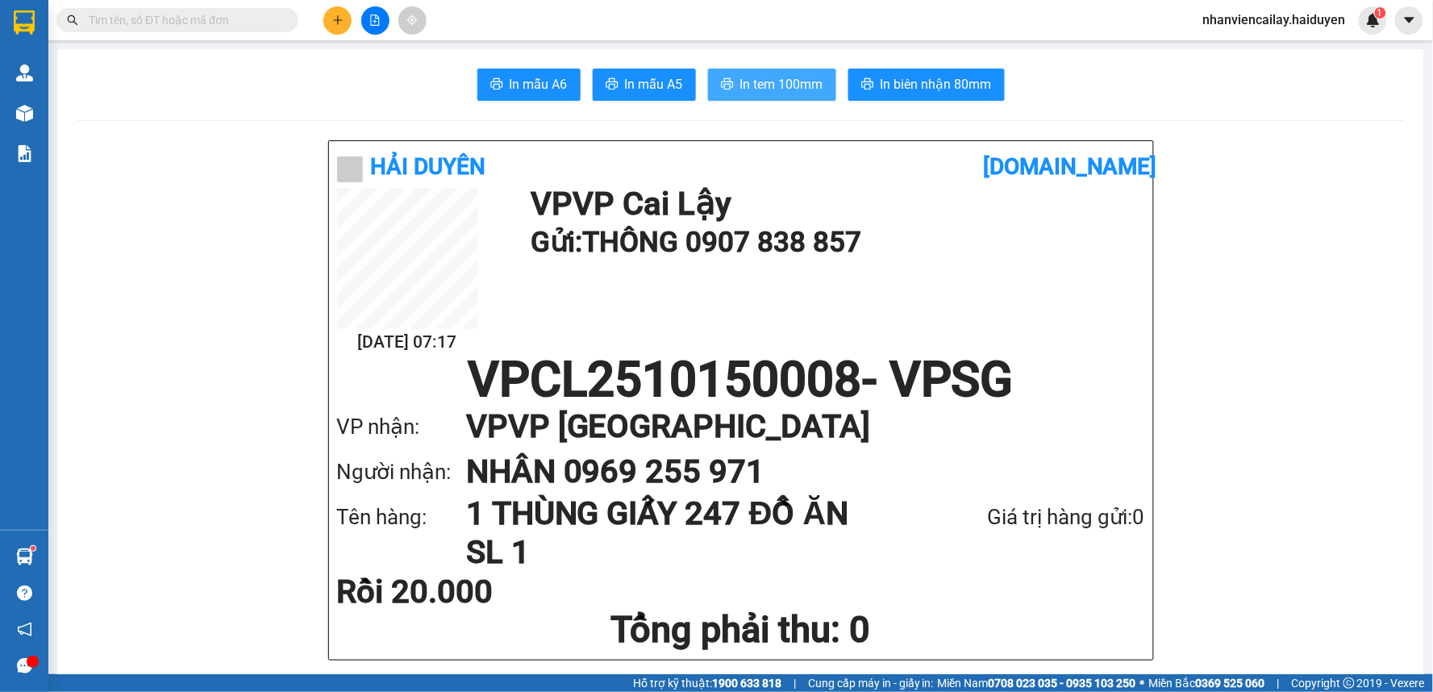
click at [747, 77] on span "In tem 100mm" at bounding box center [782, 84] width 83 height 20
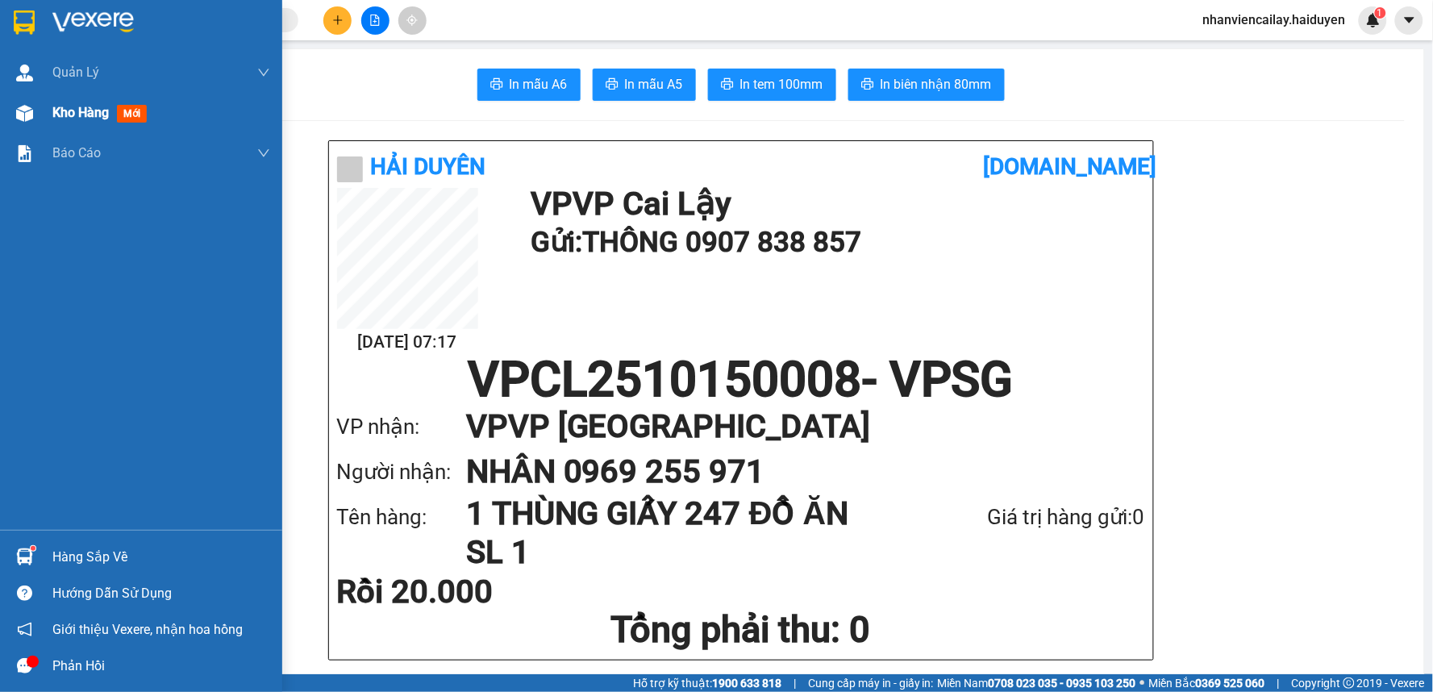
click at [65, 105] on span "Kho hàng" at bounding box center [80, 112] width 56 height 15
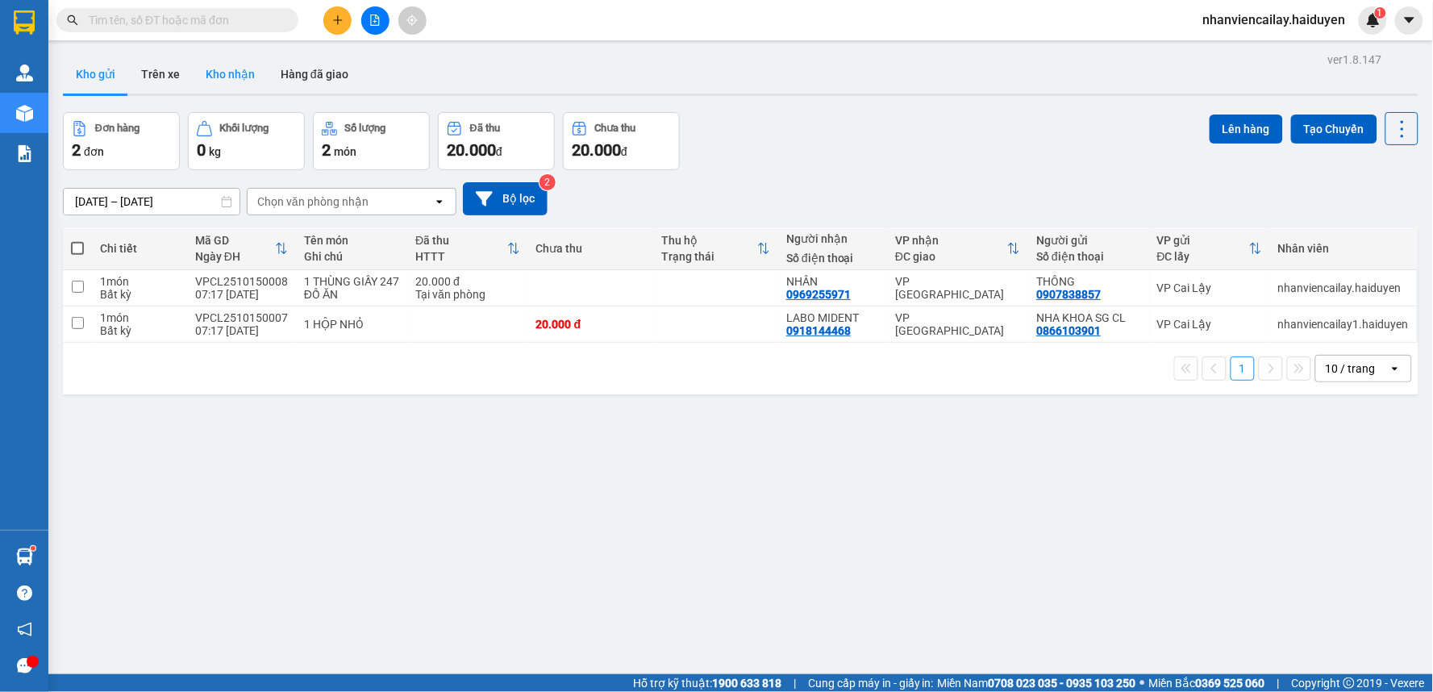
click at [229, 74] on button "Kho nhận" at bounding box center [230, 74] width 75 height 39
